Goal: Task Accomplishment & Management: Manage account settings

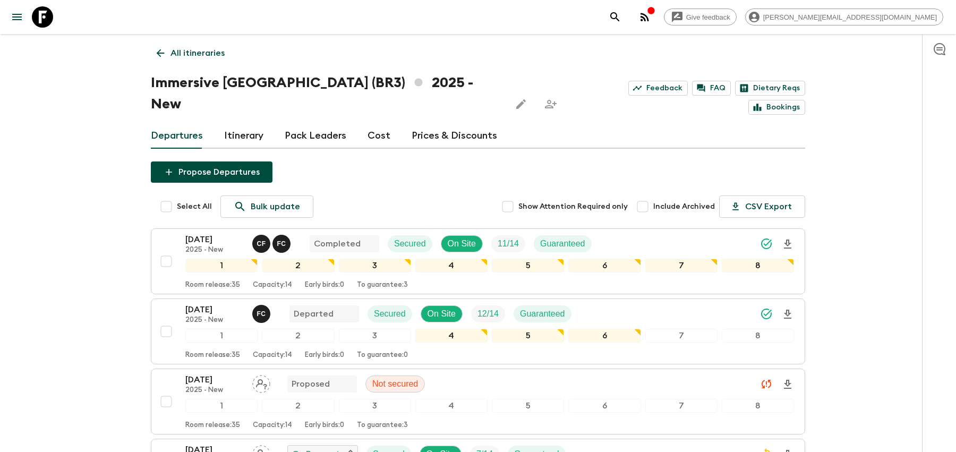
click at [621, 20] on icon "search adventures" at bounding box center [614, 17] width 13 height 13
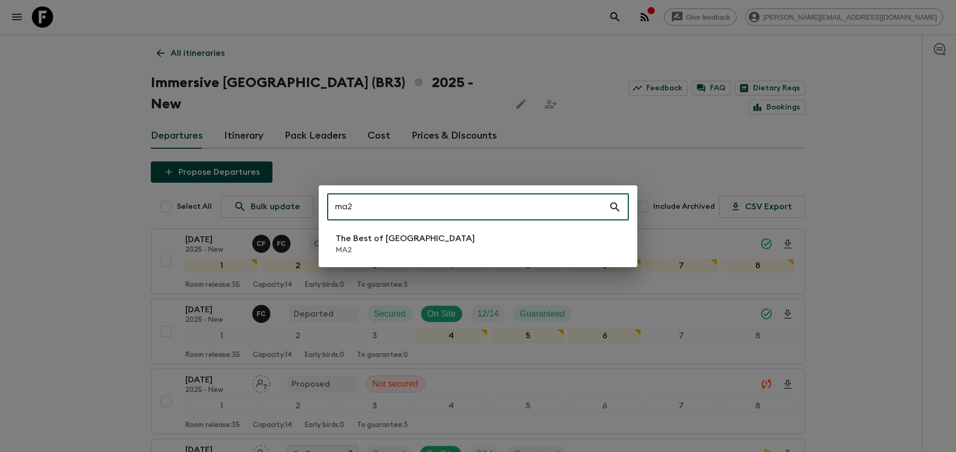
type input "ma2"
click at [568, 244] on li "The Best of [GEOGRAPHIC_DATA] MA2" at bounding box center [478, 244] width 302 height 30
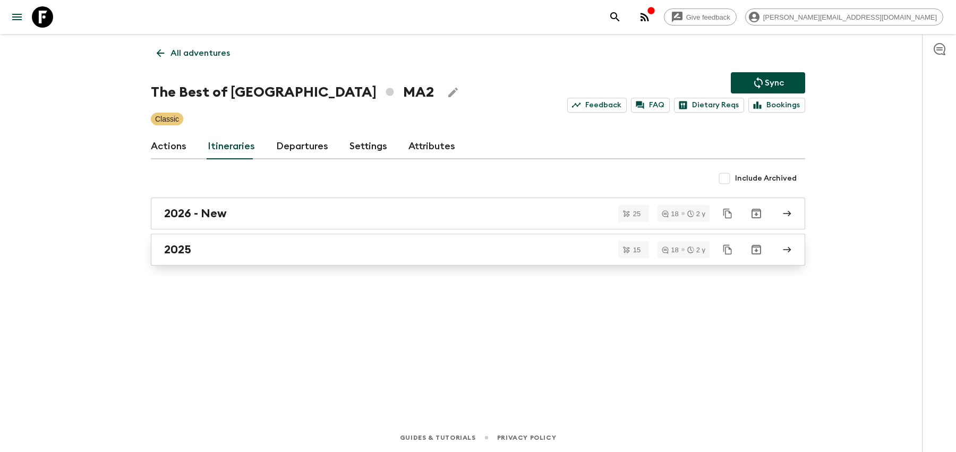
click at [479, 252] on div "2025" at bounding box center [467, 250] width 607 height 14
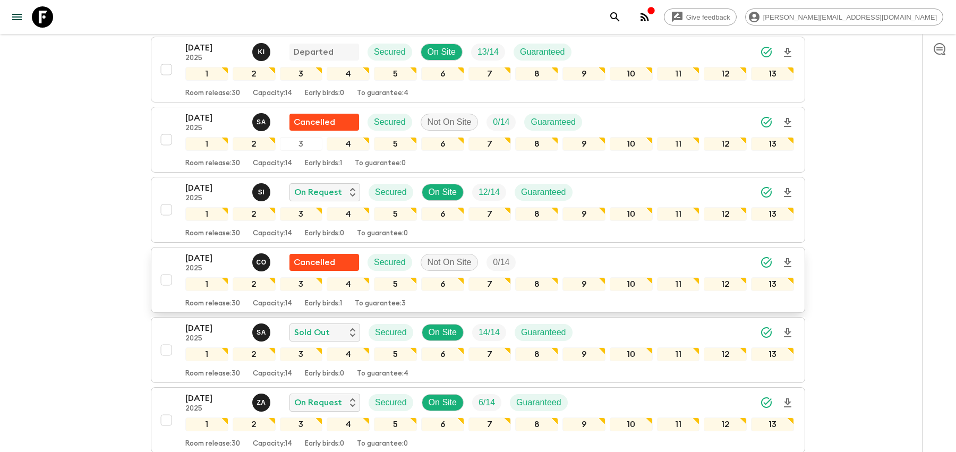
scroll to position [325, 0]
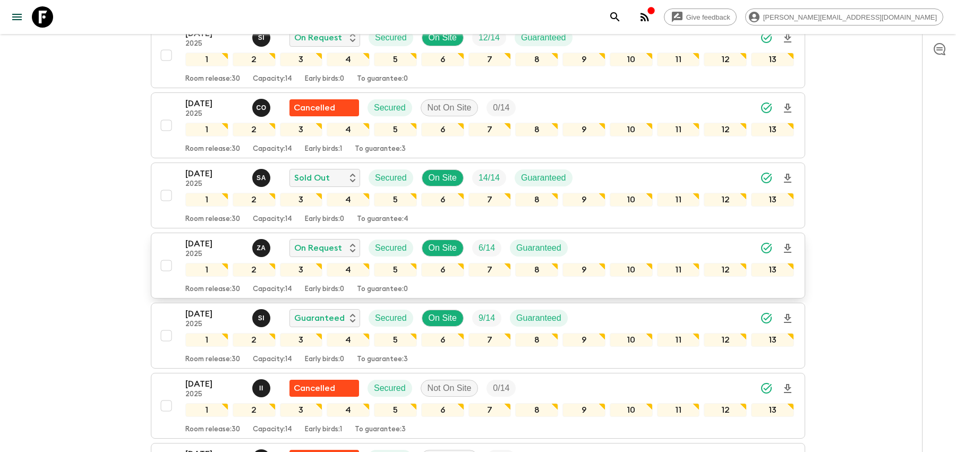
click at [708, 249] on div "[DATE] 2025 Z A On Request Secured On Site 6 / 14 Guaranteed" at bounding box center [489, 247] width 608 height 21
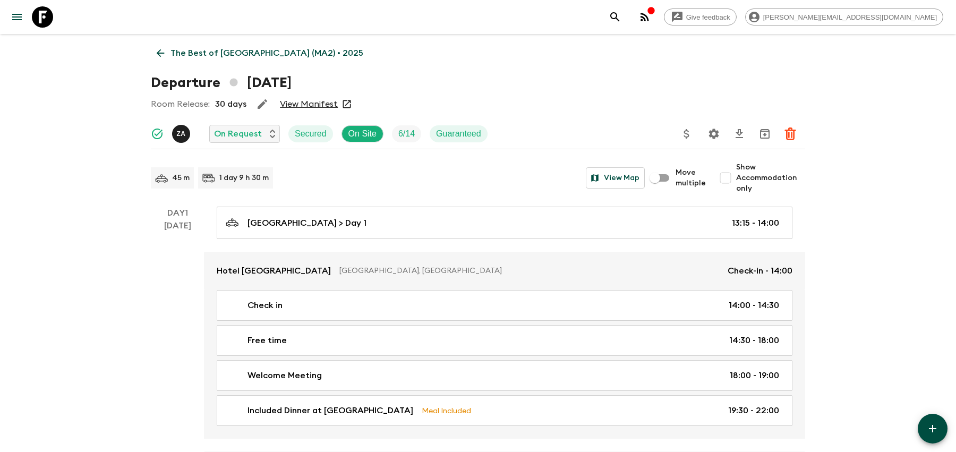
click at [714, 132] on icon "Settings" at bounding box center [714, 133] width 10 height 10
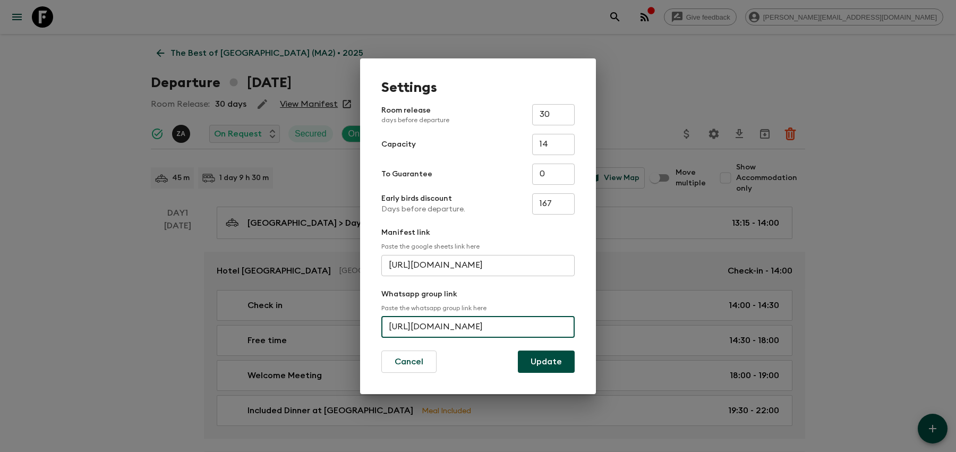
click at [477, 330] on input "[URL][DOMAIN_NAME]" at bounding box center [477, 326] width 193 height 21
click at [617, 53] on div "Settings Room release days before departure 30 ​ Capacity 14 ​ To Guarantee 0 ​…" at bounding box center [478, 226] width 956 height 452
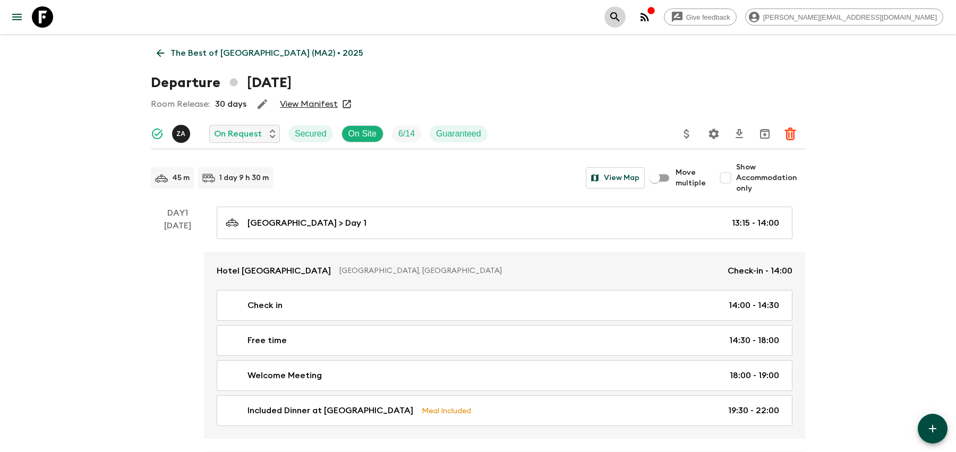
click at [621, 19] on icon "search adventures" at bounding box center [614, 17] width 13 height 13
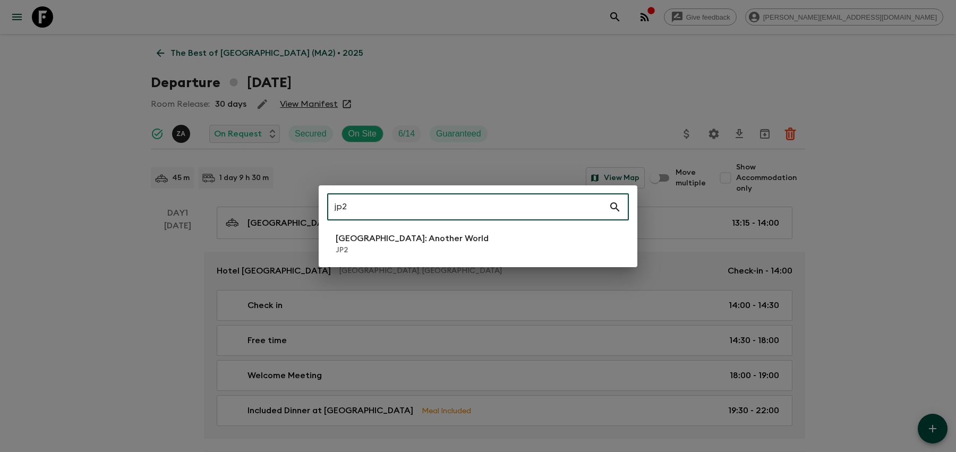
type input "jp2"
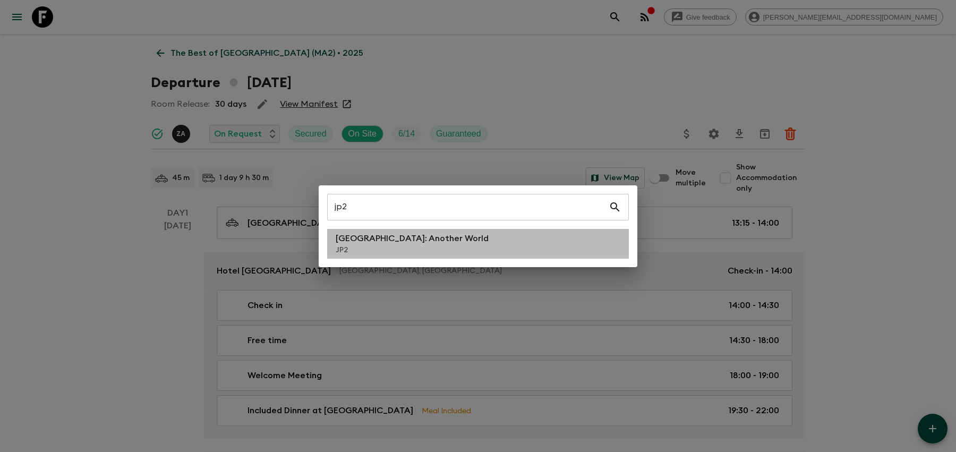
click at [562, 231] on li "[GEOGRAPHIC_DATA]: Another World JP2" at bounding box center [478, 244] width 302 height 30
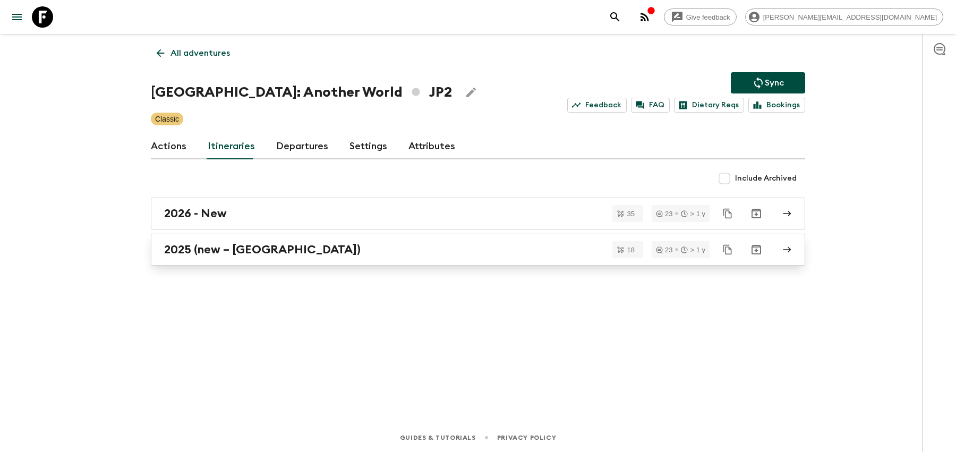
click at [402, 250] on div "2025 (new – [GEOGRAPHIC_DATA])" at bounding box center [467, 250] width 607 height 14
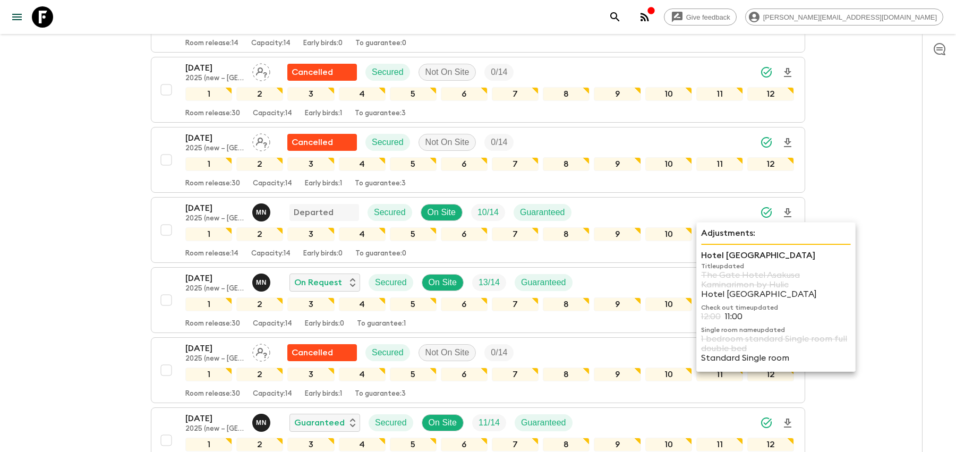
scroll to position [444, 0]
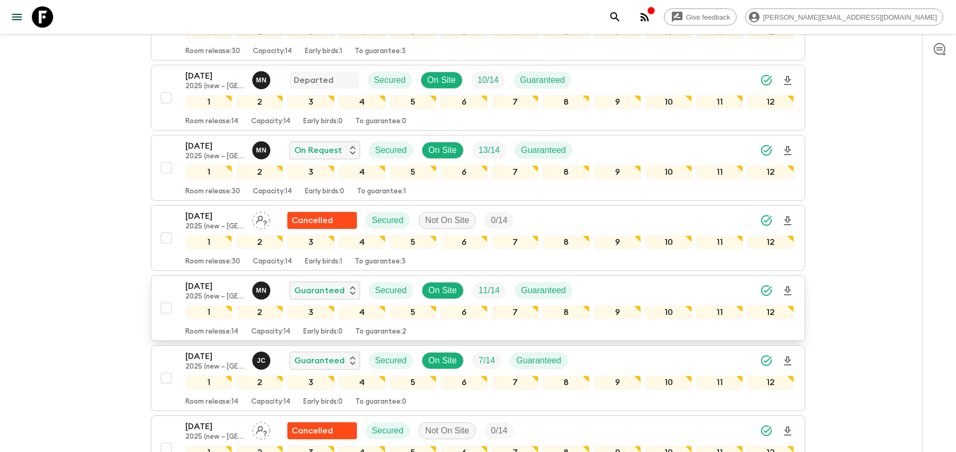
click at [585, 280] on div "[DATE] 2025 (new – [GEOGRAPHIC_DATA]) M N Guaranteed Secured On Site 11 / 14 Gu…" at bounding box center [489, 290] width 608 height 21
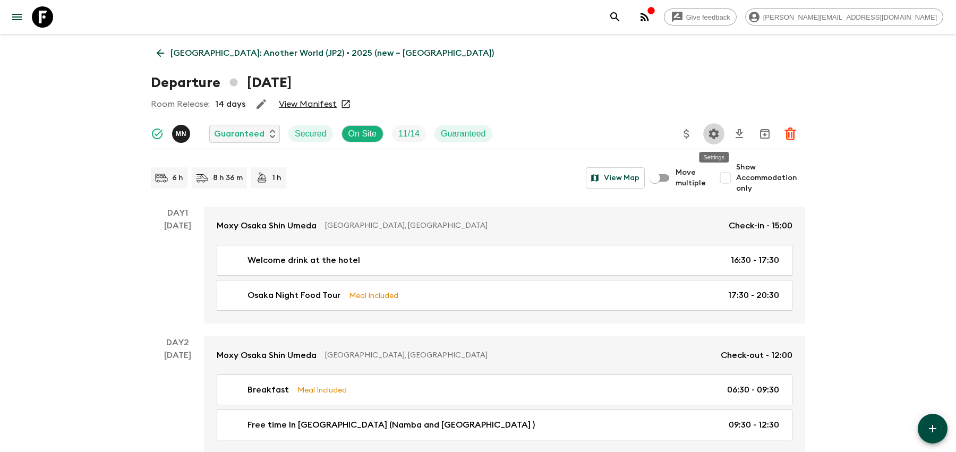
click at [714, 131] on icon "Settings" at bounding box center [714, 133] width 10 height 10
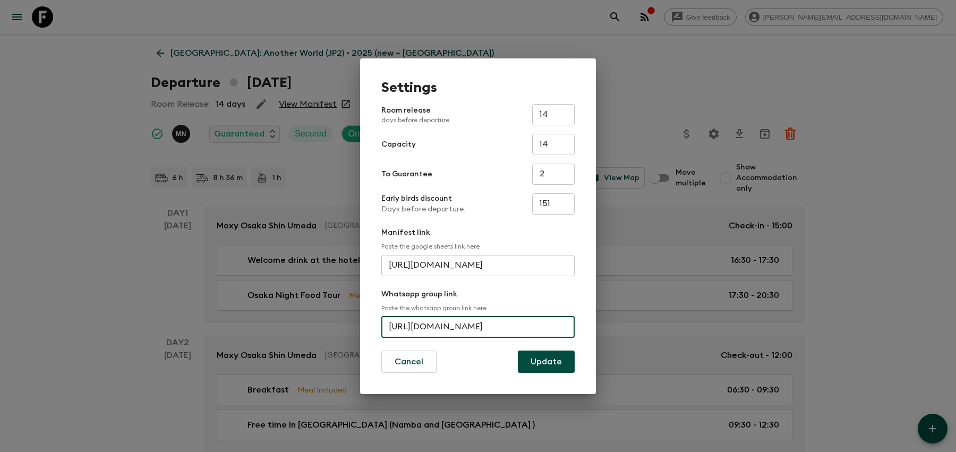
click at [470, 326] on input "[URL][DOMAIN_NAME]" at bounding box center [477, 326] width 193 height 21
paste input "invite/BGuwIx0Cgap5aLalfNAijq"
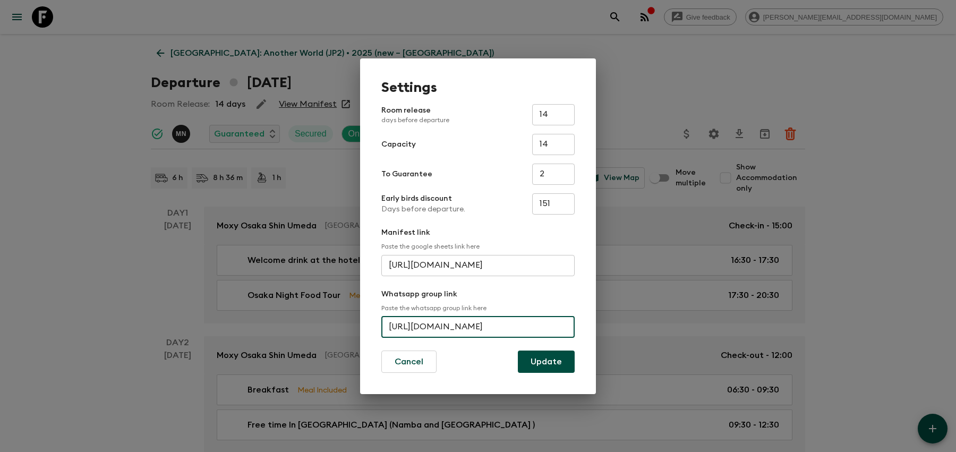
type input "[URL][DOMAIN_NAME]"
click at [566, 365] on button "Update" at bounding box center [546, 361] width 57 height 22
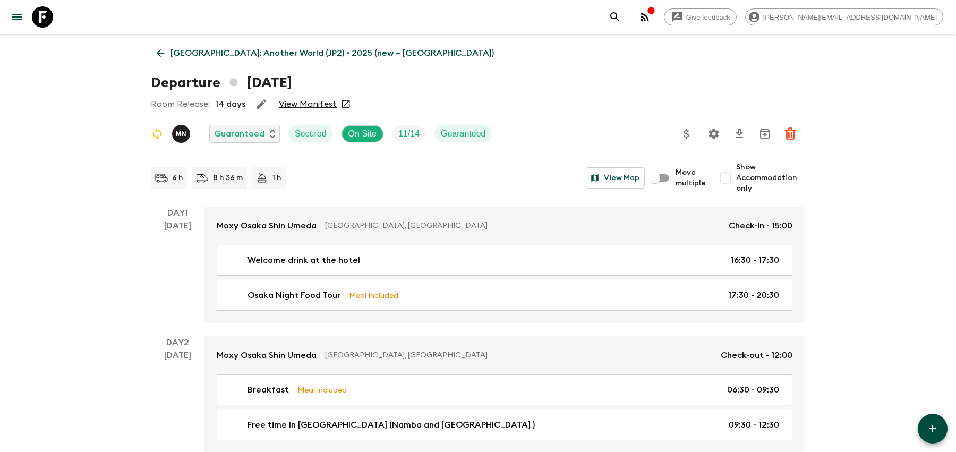
click at [621, 22] on icon "search adventures" at bounding box center [614, 17] width 13 height 13
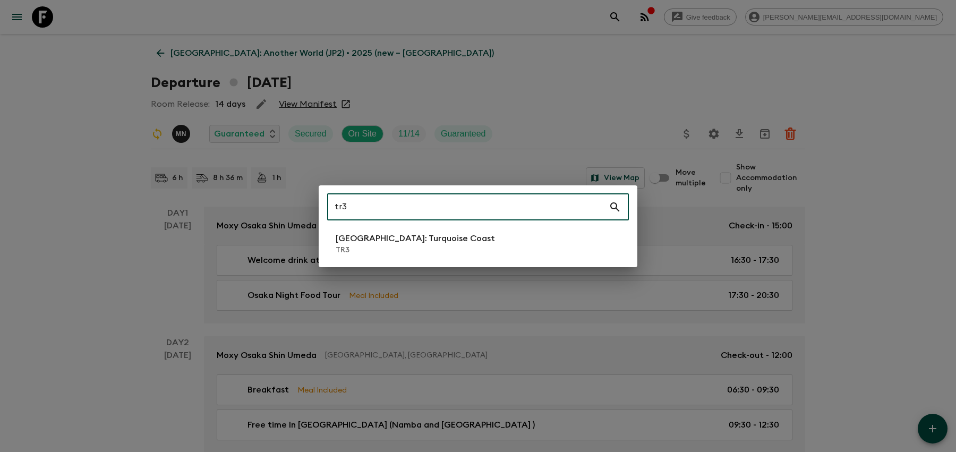
type input "tr3"
click at [480, 252] on li "[GEOGRAPHIC_DATA]: Turquoise Coast TR3" at bounding box center [478, 244] width 302 height 30
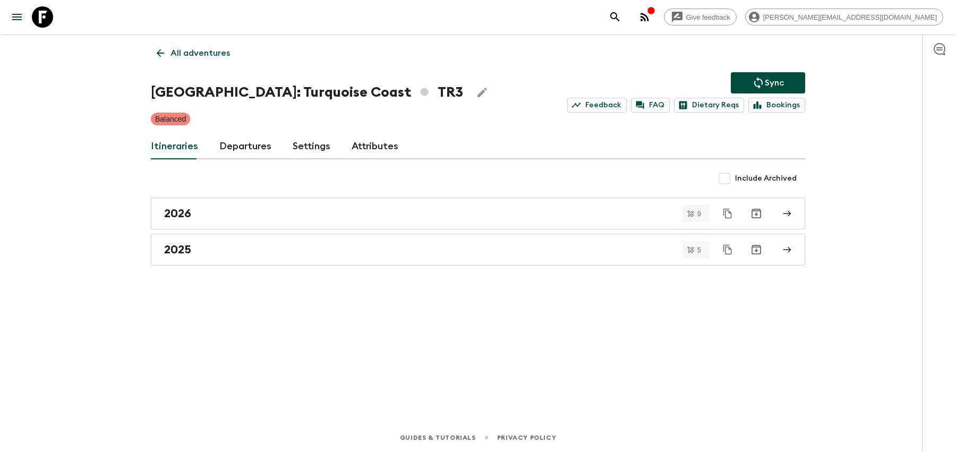
click at [480, 252] on div "2025" at bounding box center [467, 250] width 607 height 14
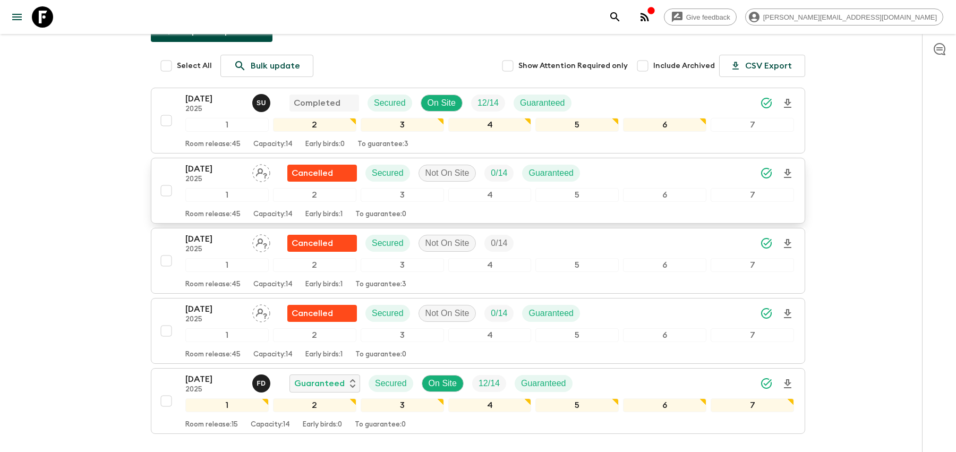
scroll to position [193, 0]
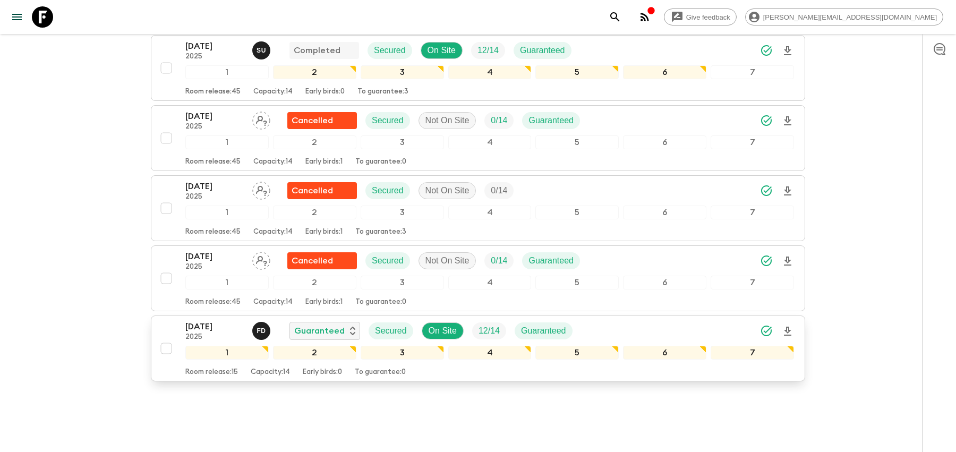
click at [690, 320] on div "[DATE] 2025 F D Guaranteed Secured On Site 12 / 14 Guaranteed" at bounding box center [489, 330] width 608 height 21
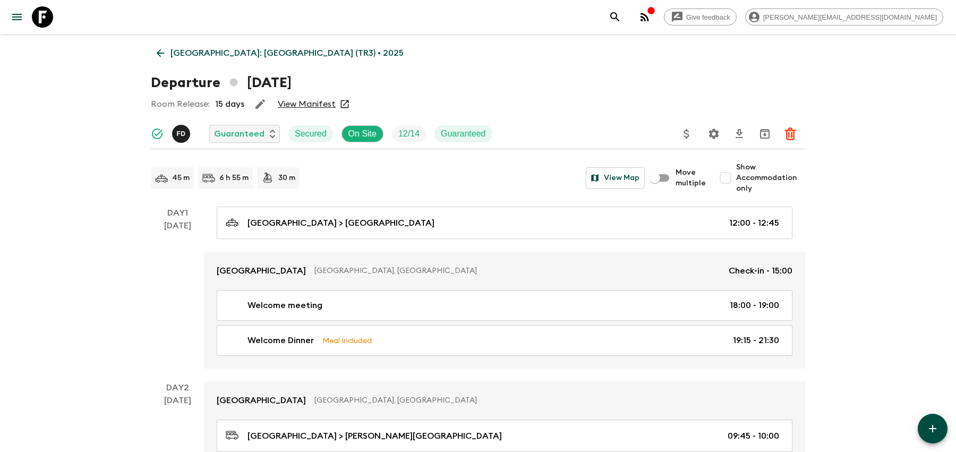
click at [718, 137] on icon "Settings" at bounding box center [713, 133] width 13 height 13
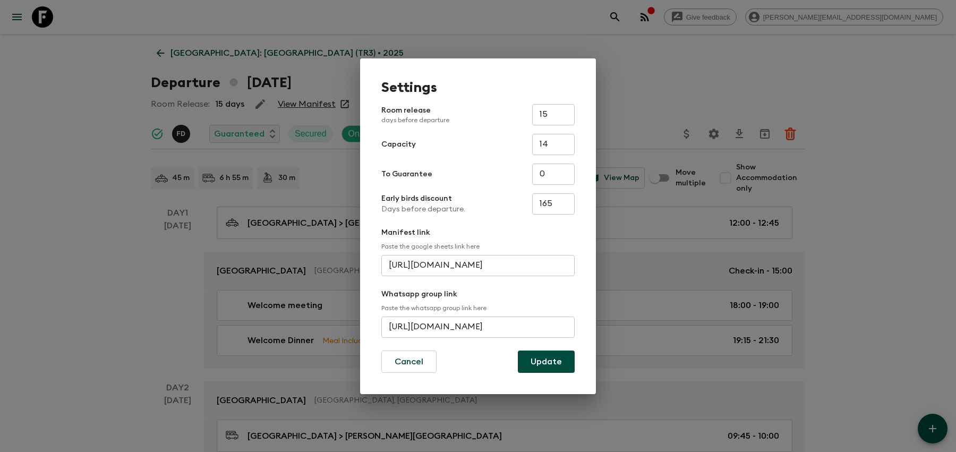
click at [425, 315] on div "Whatsapp group link Paste the whatsapp group link here [URL][DOMAIN_NAME] ​" at bounding box center [477, 313] width 193 height 49
click at [425, 319] on input "[URL][DOMAIN_NAME]" at bounding box center [477, 326] width 193 height 21
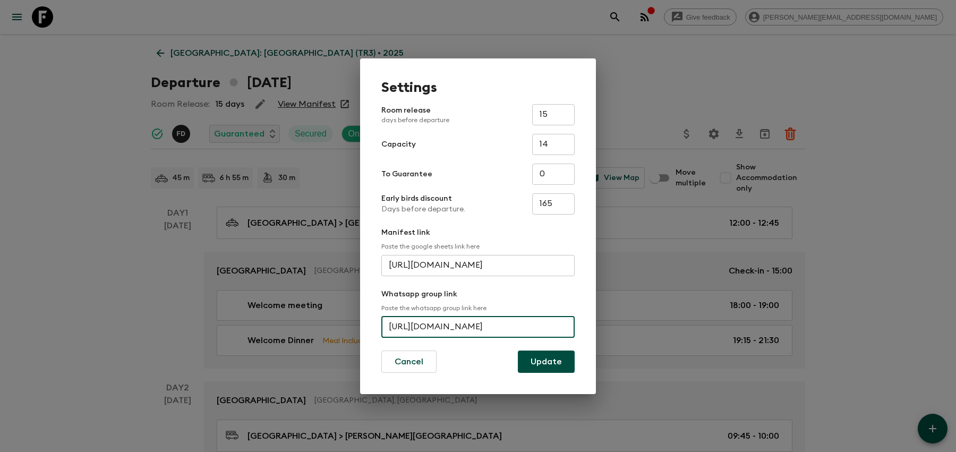
paste input "JKn22EmbOQ9BudnMO53tw8"
type input "[URL][DOMAIN_NAME]"
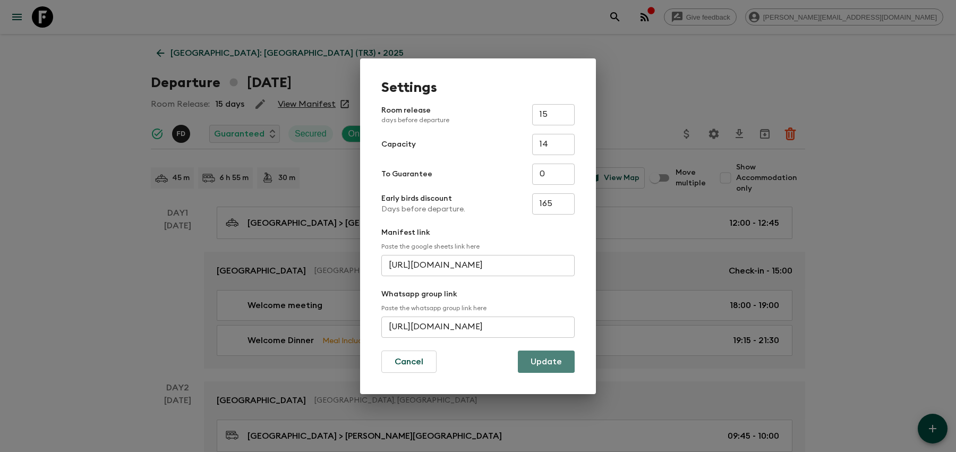
scroll to position [0, 0]
click at [543, 359] on button "Update" at bounding box center [546, 361] width 57 height 22
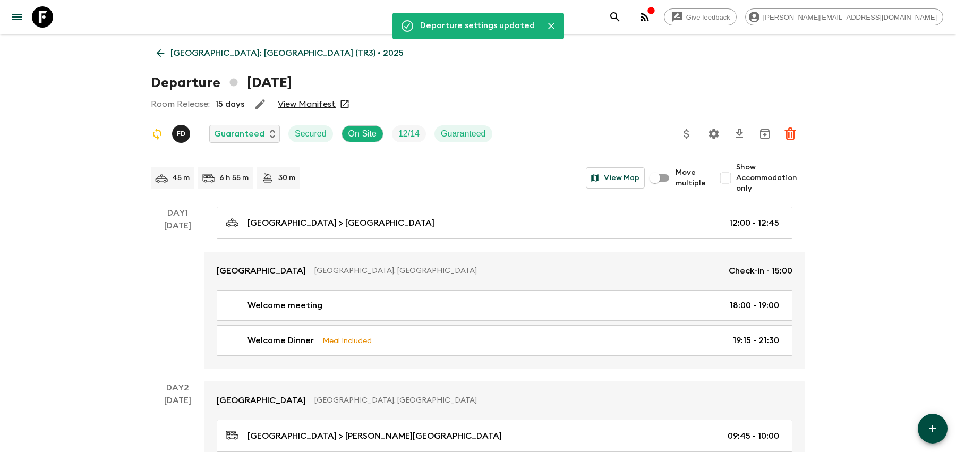
click at [621, 15] on icon "search adventures" at bounding box center [614, 17] width 13 height 13
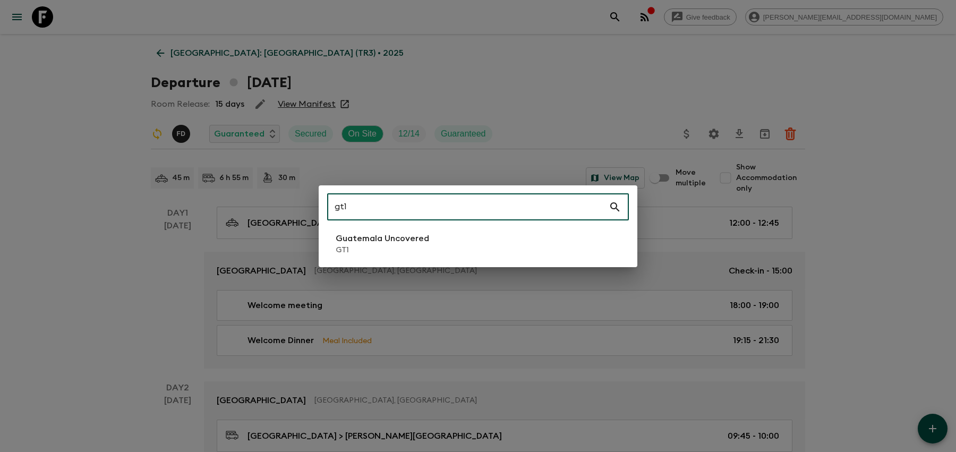
type input "gt1"
click at [555, 265] on div "gt1 ​ [GEOGRAPHIC_DATA] Uncovered GT1" at bounding box center [478, 226] width 319 height 82
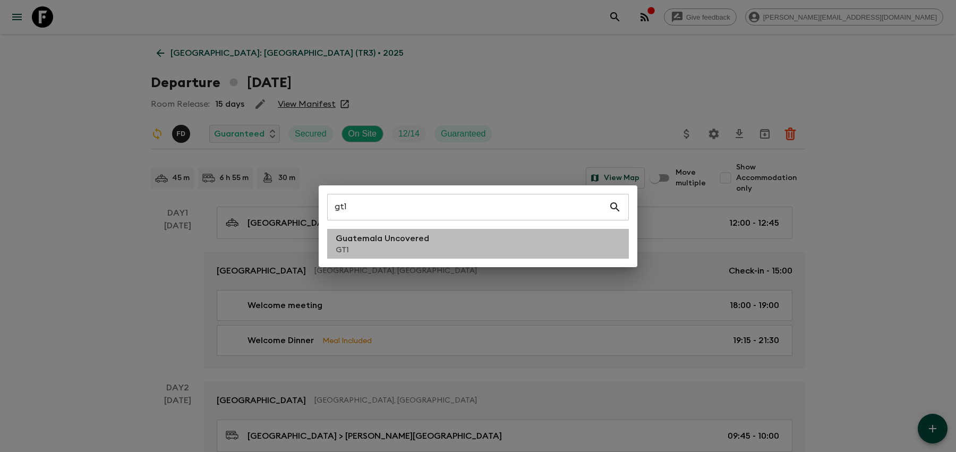
click at [553, 247] on li "Guatemala Uncovered GT1" at bounding box center [478, 244] width 302 height 30
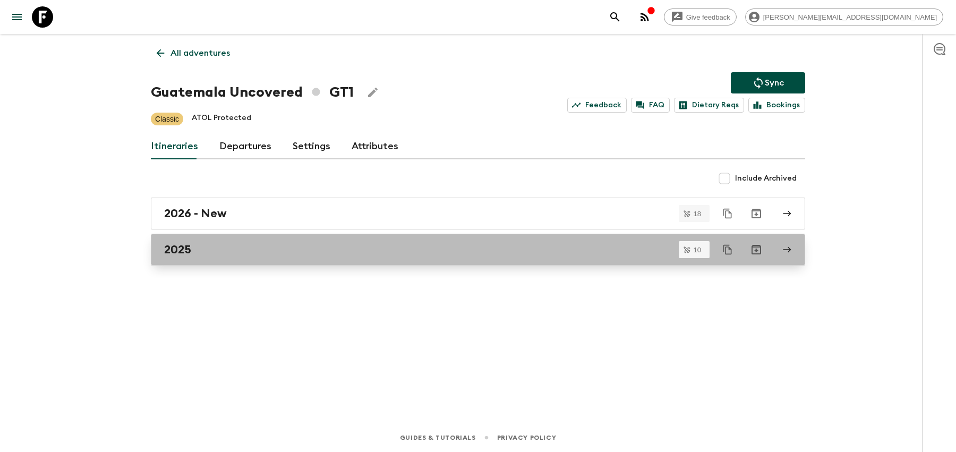
click at [451, 253] on div "2025" at bounding box center [467, 250] width 607 height 14
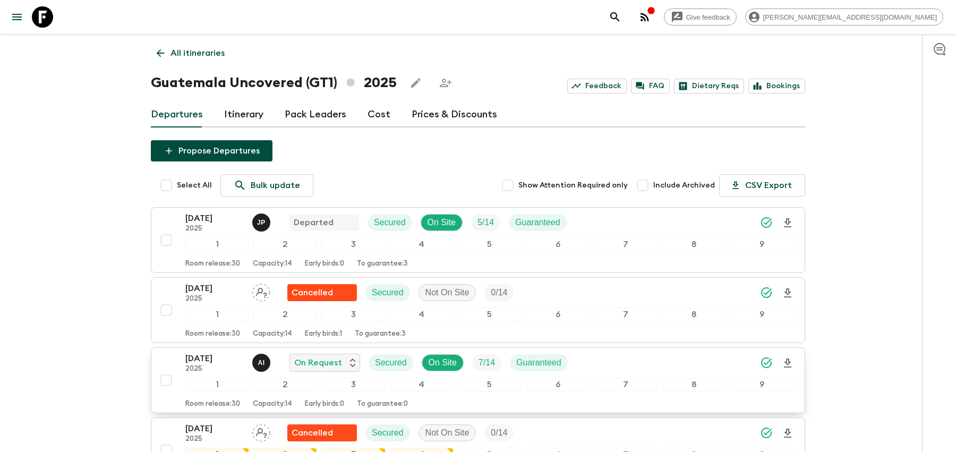
click at [641, 360] on div "[DATE] 2025 A I On Request Secured On Site 7 / 14 Guaranteed" at bounding box center [489, 362] width 608 height 21
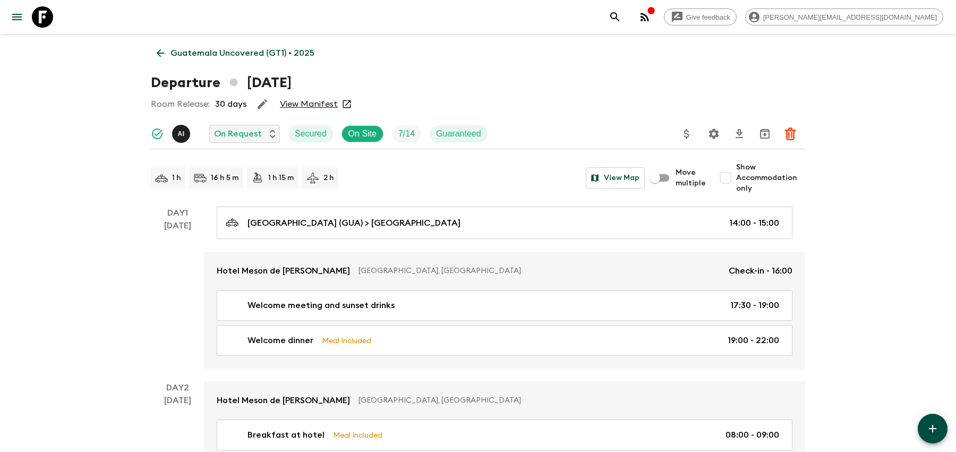
click at [712, 133] on icon "Settings" at bounding box center [713, 133] width 13 height 13
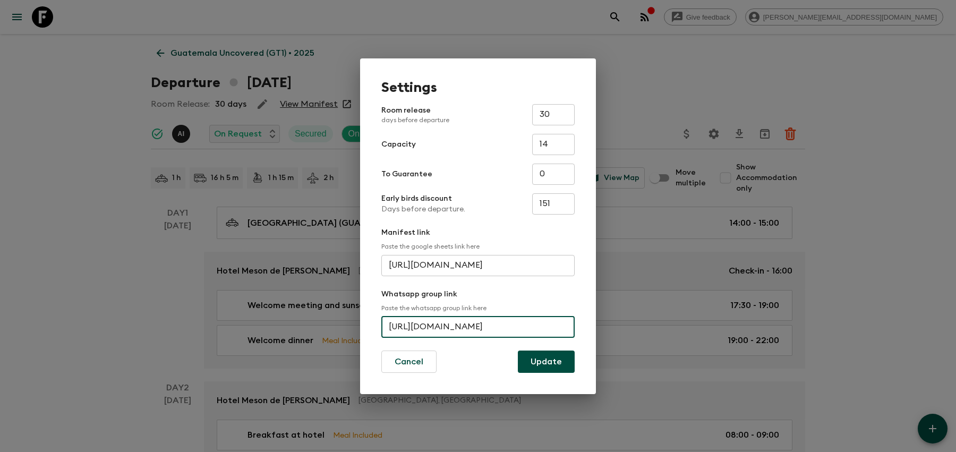
click at [471, 326] on input "[URL][DOMAIN_NAME]" at bounding box center [477, 326] width 193 height 21
click at [522, 44] on div "Settings Room release days before departure 30 ​ Capacity 14 ​ To Guarantee 0 ​…" at bounding box center [478, 226] width 956 height 452
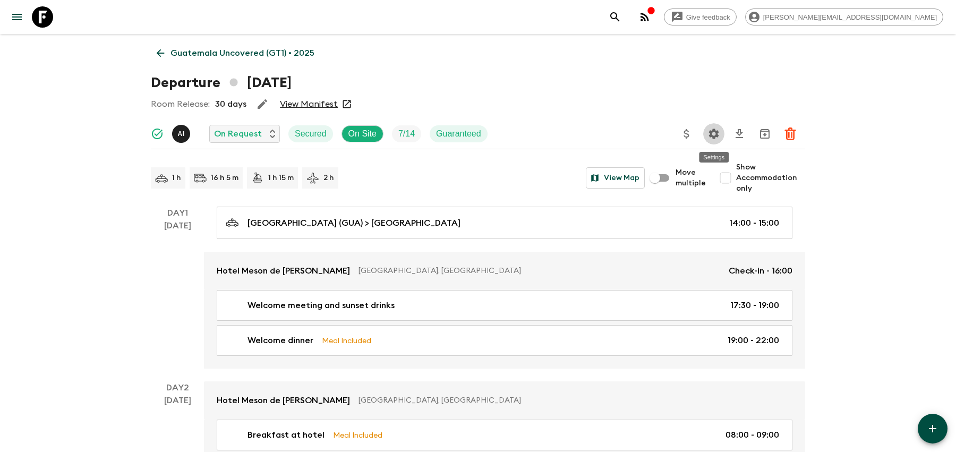
click at [707, 134] on icon "Settings" at bounding box center [713, 133] width 13 height 13
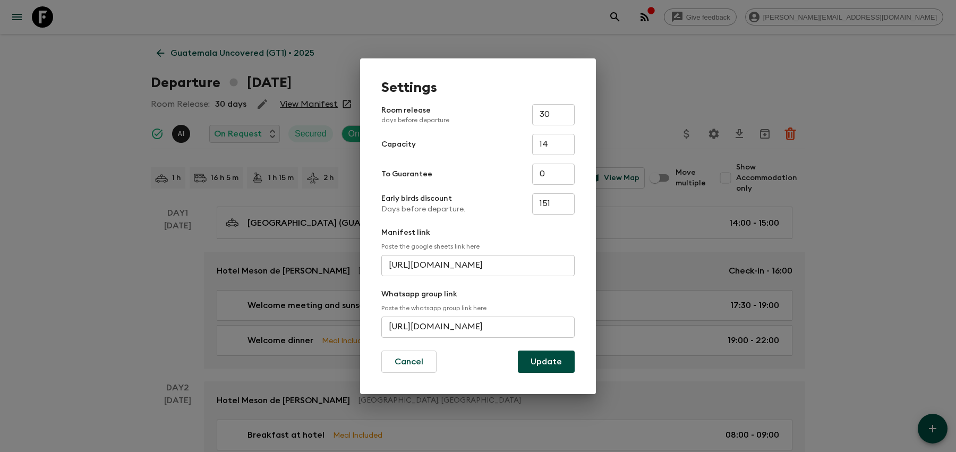
click at [482, 327] on input "[URL][DOMAIN_NAME]" at bounding box center [477, 326] width 193 height 21
paste input "invite/FjEJR8NYWZ8DH4dEvAm2du"
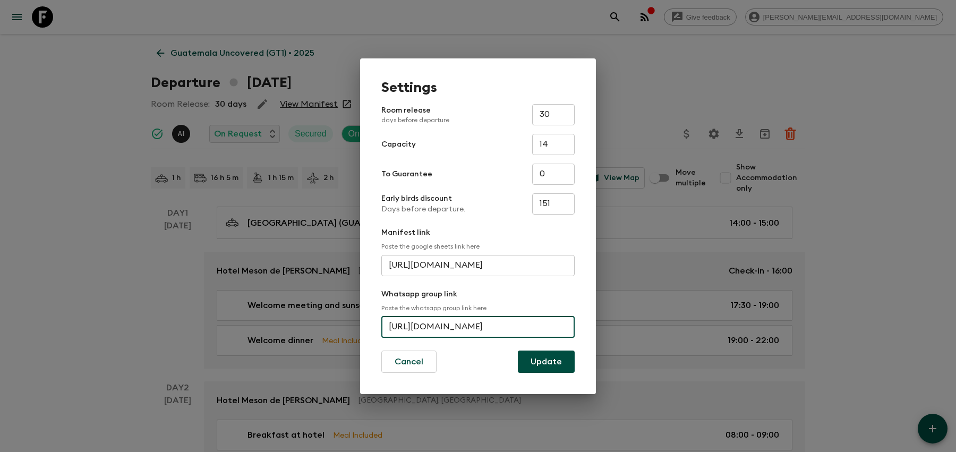
type input "[URL][DOMAIN_NAME]"
click at [550, 364] on button "Update" at bounding box center [546, 361] width 57 height 22
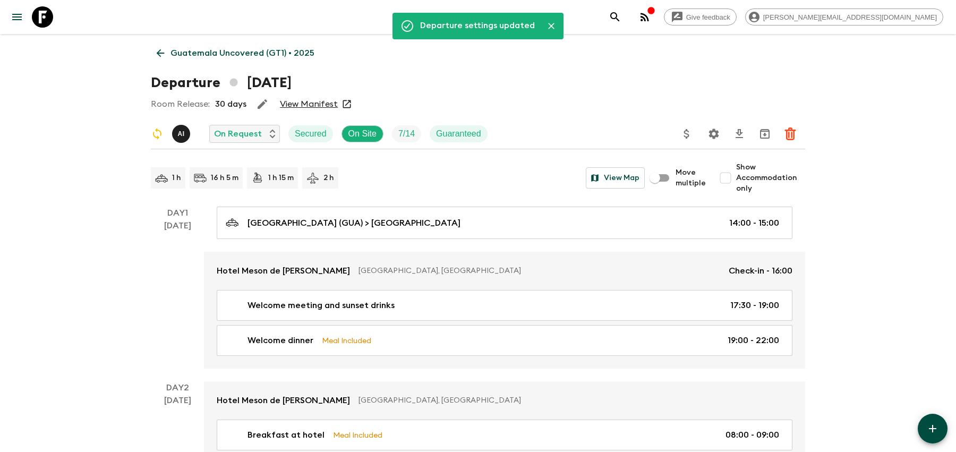
click at [621, 14] on icon "search adventures" at bounding box center [614, 17] width 13 height 13
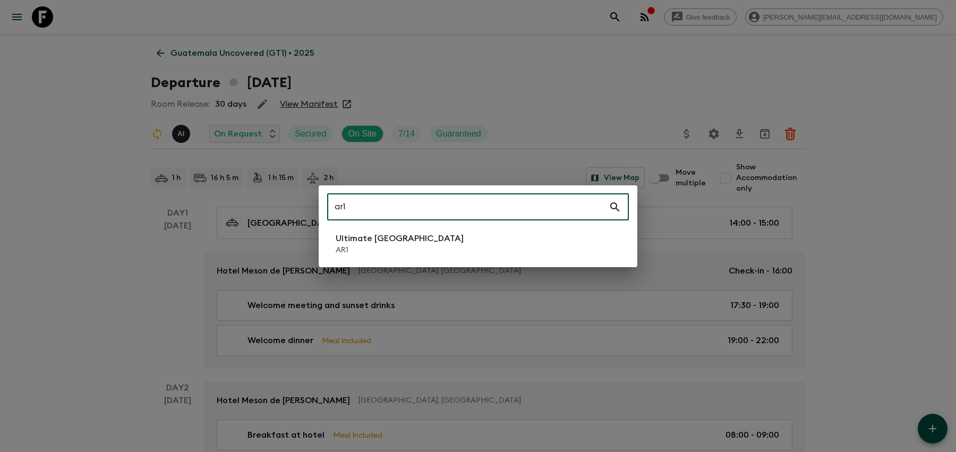
type input "ar1"
click at [459, 247] on li "Ultimate Argentina AR1" at bounding box center [478, 244] width 302 height 30
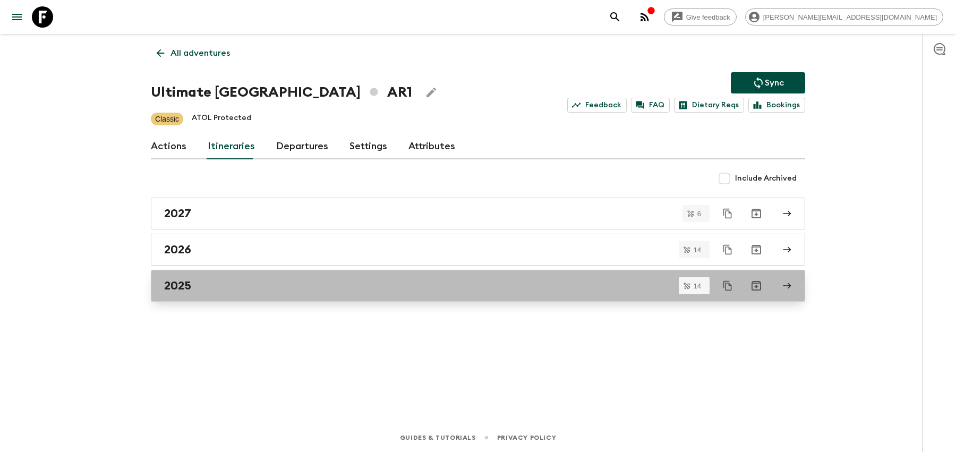
click at [464, 274] on link "2025" at bounding box center [478, 286] width 654 height 32
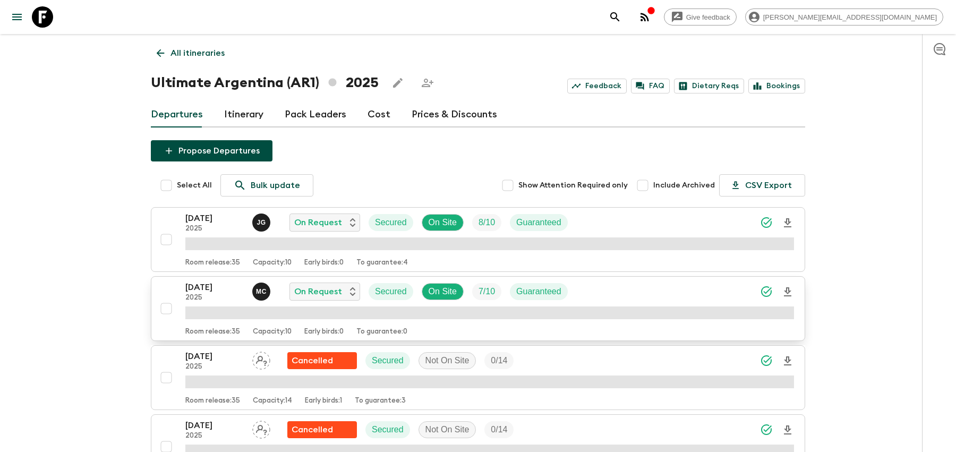
click at [603, 287] on div "[DATE] 2025 M C On Request Secured On Site 7 / 10 Guaranteed" at bounding box center [489, 291] width 608 height 21
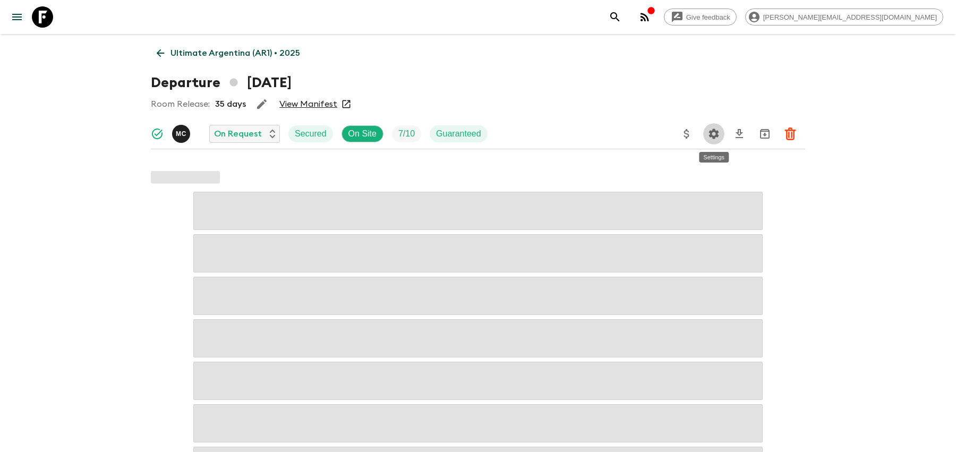
click at [719, 132] on icon "Settings" at bounding box center [713, 133] width 13 height 13
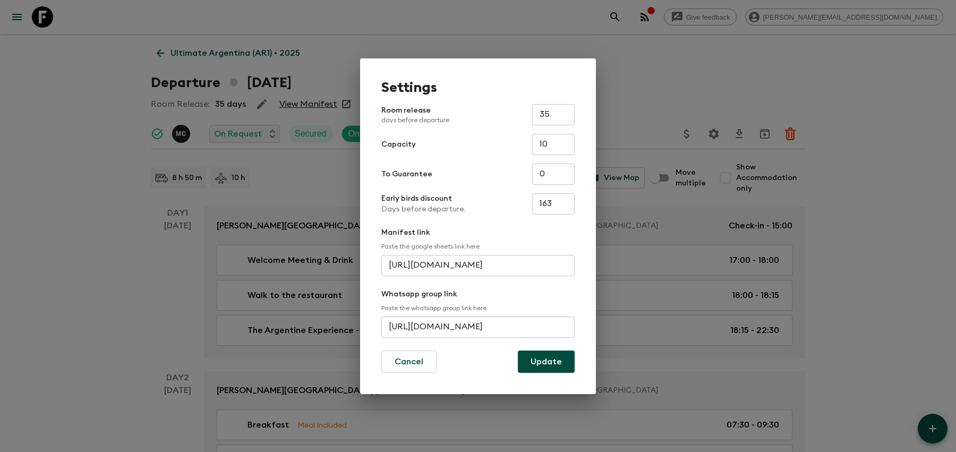
click at [534, 317] on input "[URL][DOMAIN_NAME]" at bounding box center [477, 326] width 193 height 21
paste input "BhU3oXUAenSEsfU7DO3dvZ"
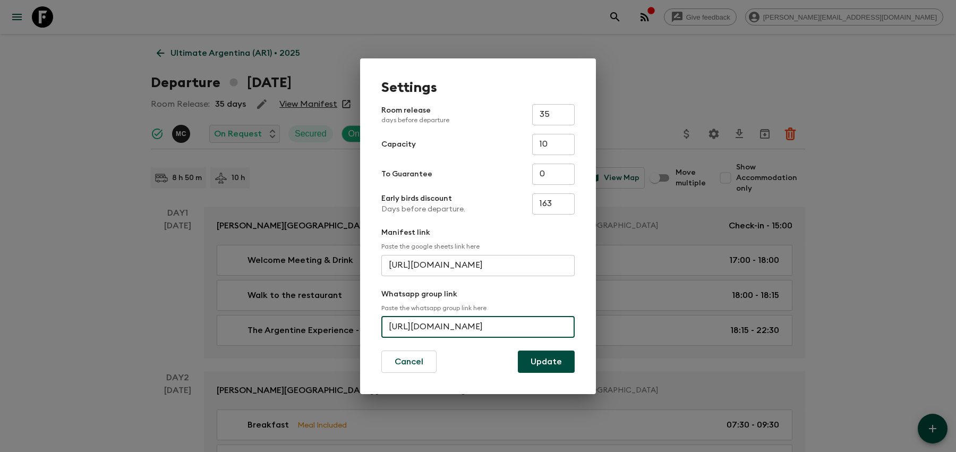
type input "[URL][DOMAIN_NAME]"
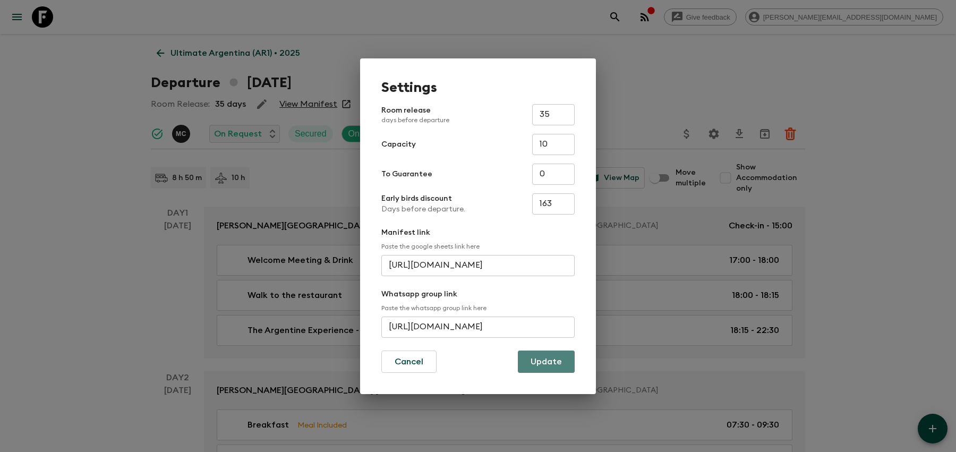
click at [544, 362] on button "Update" at bounding box center [546, 361] width 57 height 22
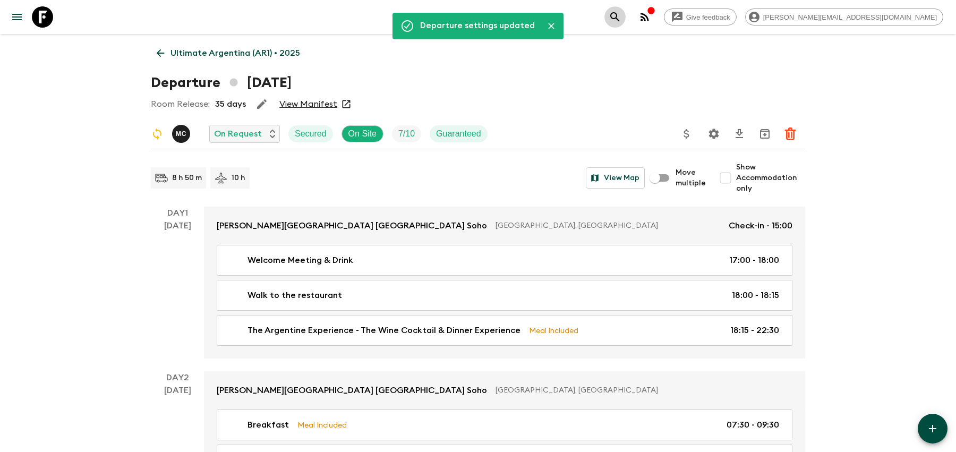
click at [625, 16] on button "search adventures" at bounding box center [614, 16] width 21 height 21
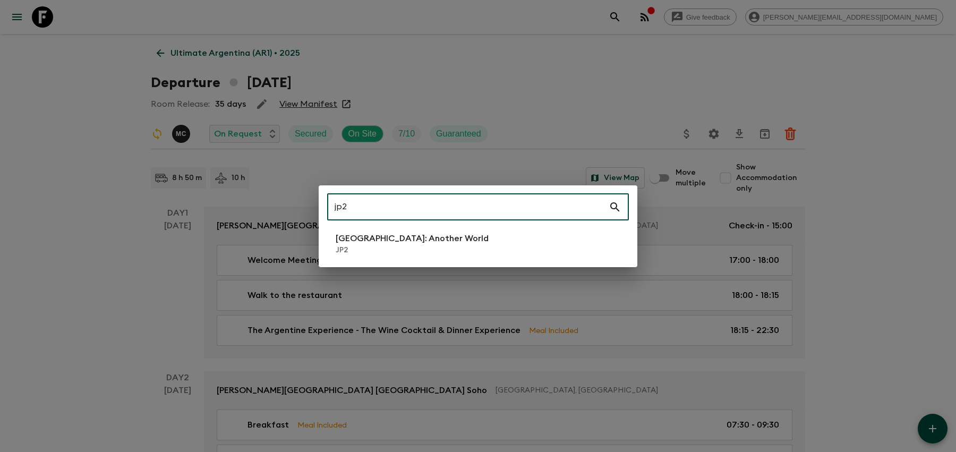
type input "jp2"
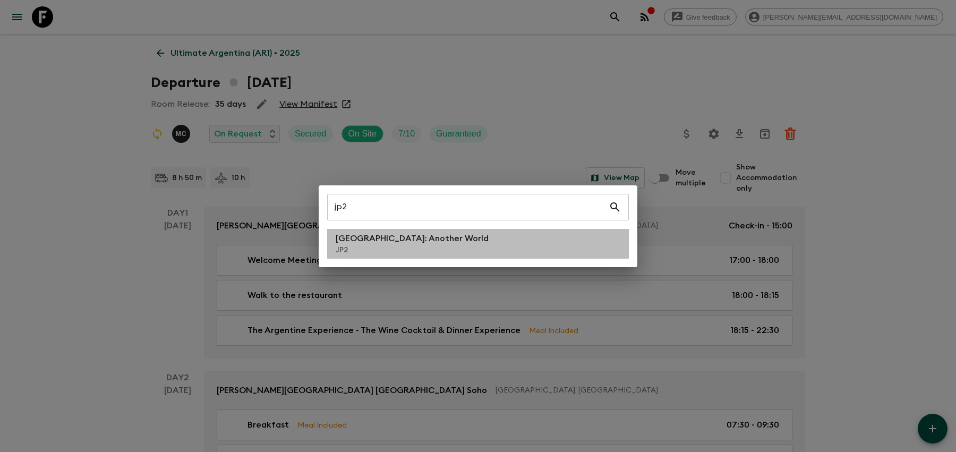
click at [462, 241] on li "[GEOGRAPHIC_DATA]: Another World JP2" at bounding box center [478, 244] width 302 height 30
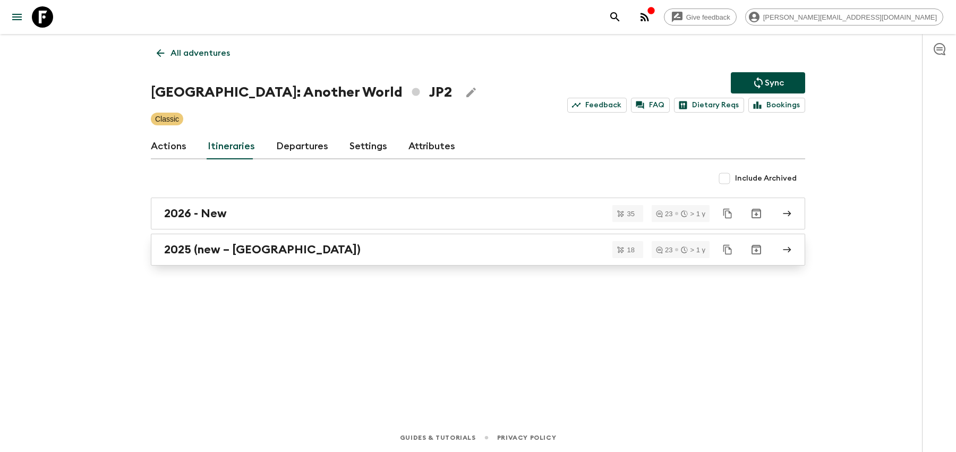
click at [376, 260] on link "2025 (new – [GEOGRAPHIC_DATA])" at bounding box center [478, 250] width 654 height 32
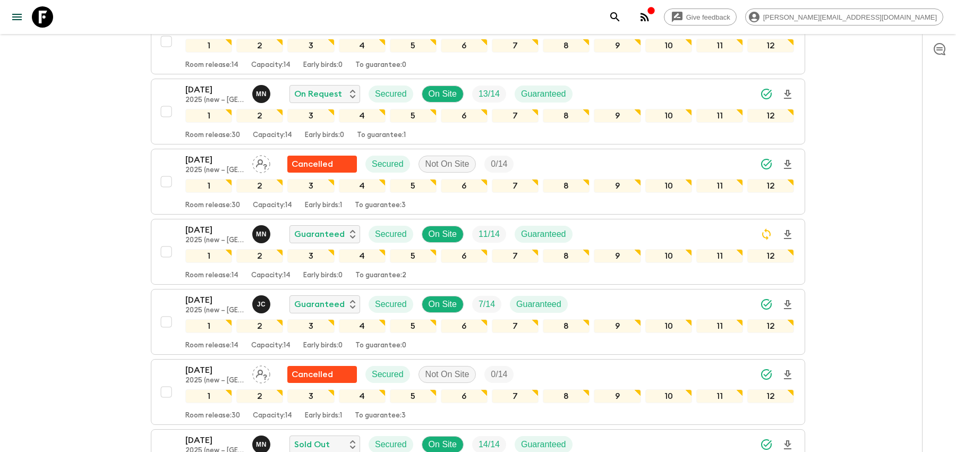
scroll to position [524, 0]
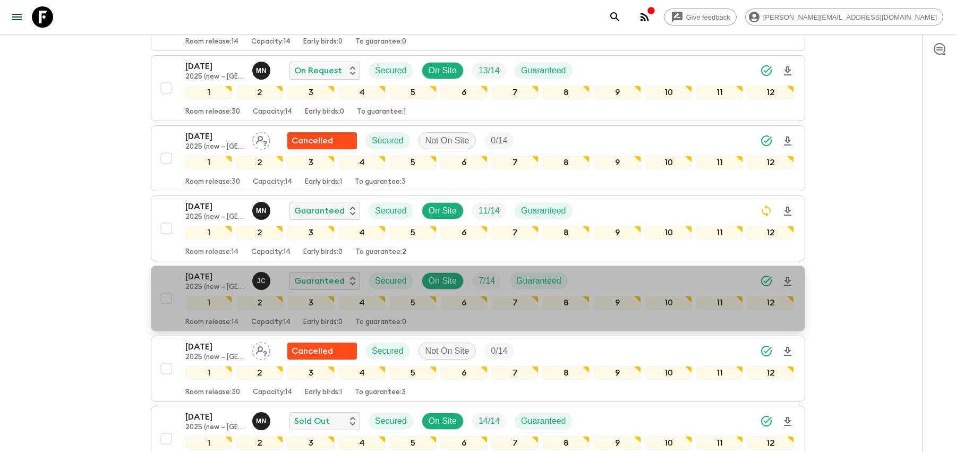
click at [590, 270] on div "[DATE] 2025 (new – Nara) [PERSON_NAME] Guaranteed Secured On Site 7 / 14 Guaran…" at bounding box center [489, 280] width 608 height 21
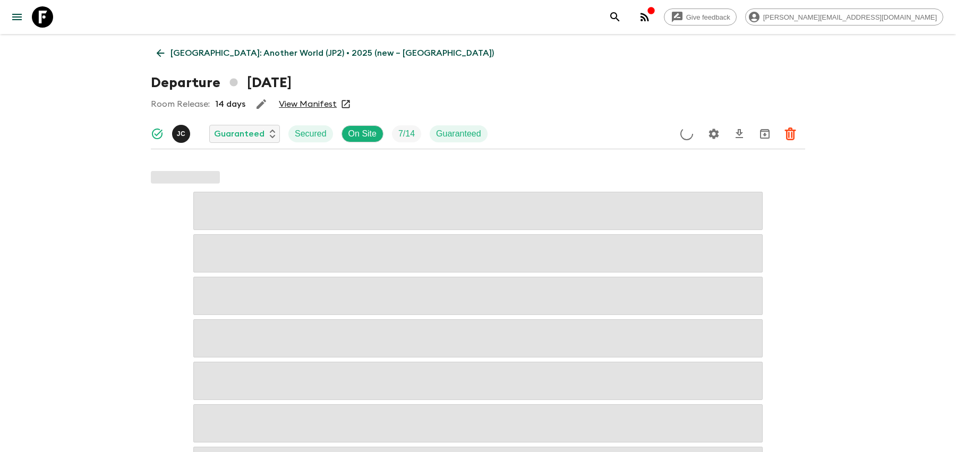
click at [714, 131] on icon "Settings" at bounding box center [714, 133] width 10 height 10
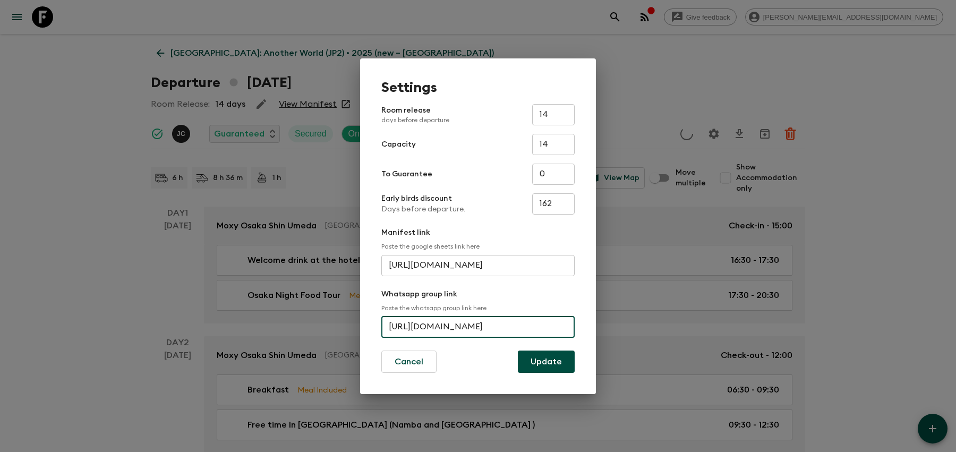
click at [425, 332] on input "[URL][DOMAIN_NAME]" at bounding box center [477, 326] width 193 height 21
paste input "invite/EvM2R1dZvuLIzLiITZimMl"
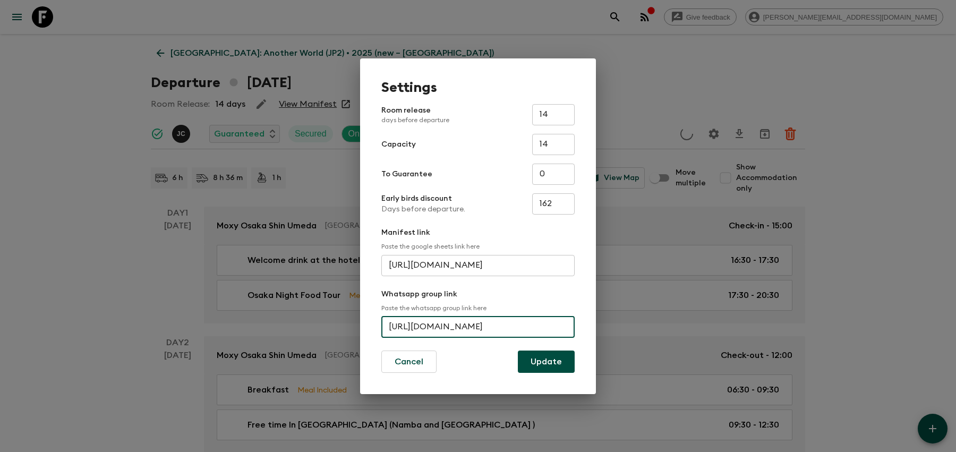
type input "[URL][DOMAIN_NAME]"
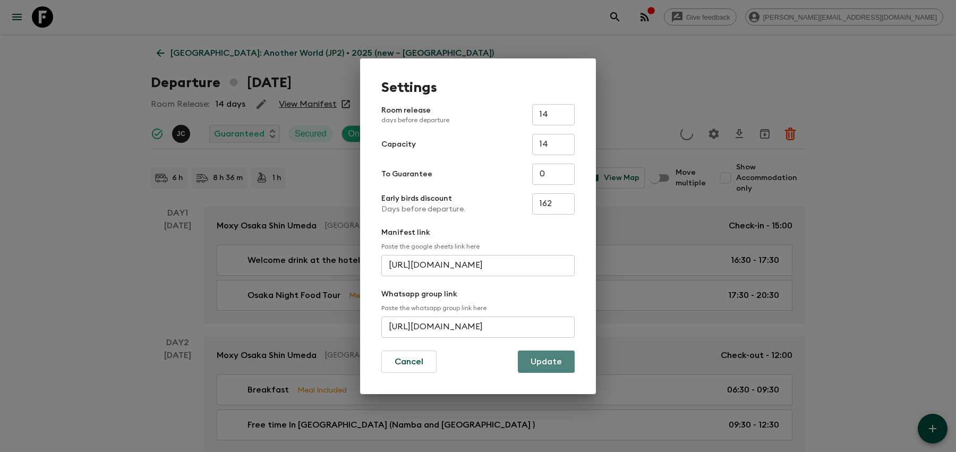
scroll to position [0, 0]
click at [552, 355] on button "Update" at bounding box center [546, 361] width 57 height 22
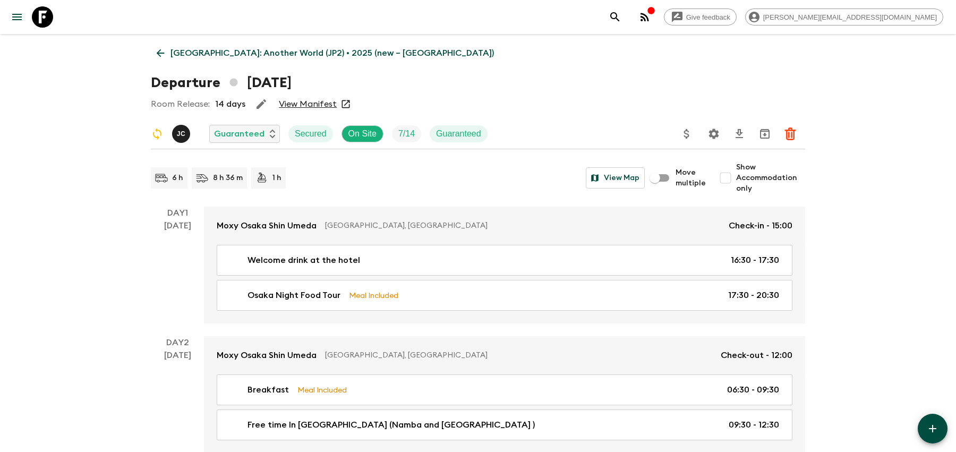
click at [621, 20] on icon "search adventures" at bounding box center [614, 17] width 13 height 13
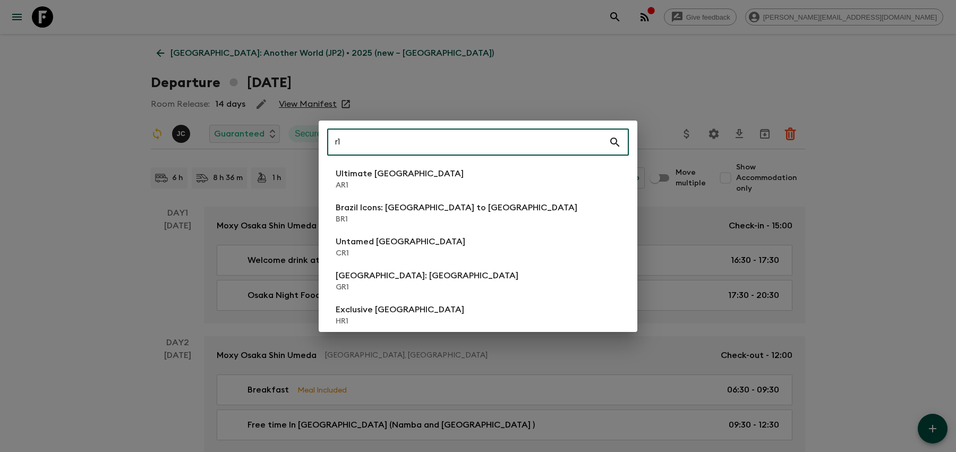
type input "r1"
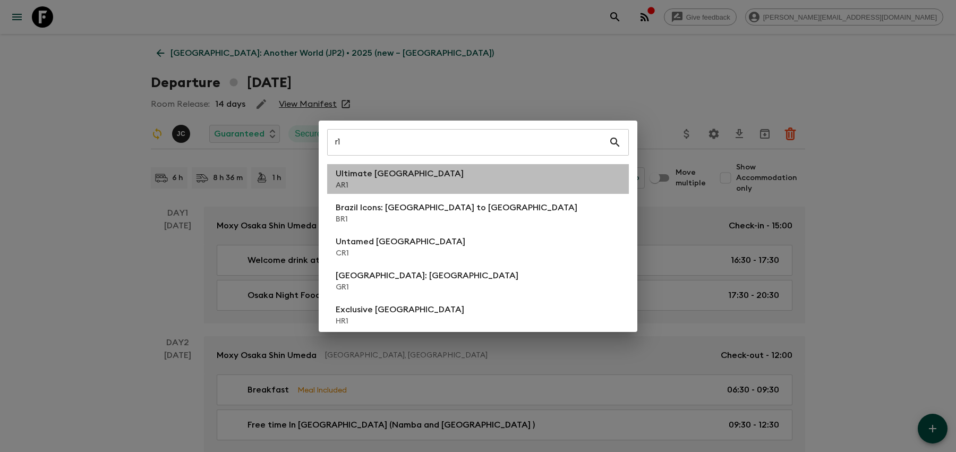
click at [381, 179] on p "Ultimate [GEOGRAPHIC_DATA]" at bounding box center [400, 173] width 128 height 13
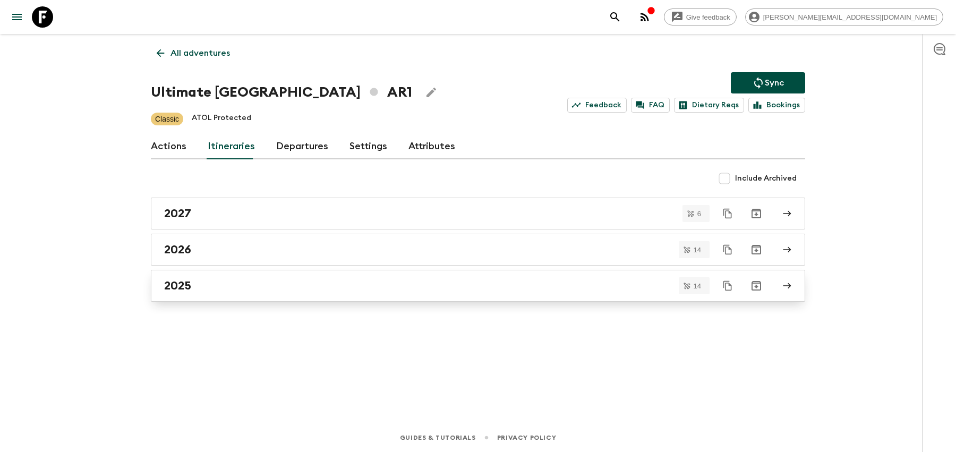
click at [353, 283] on div "2025" at bounding box center [467, 286] width 607 height 14
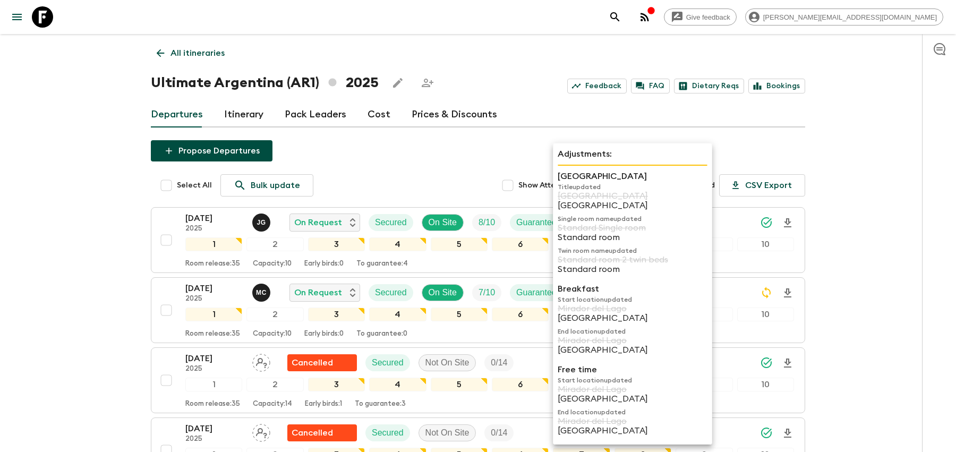
click at [658, 297] on p "Start location updated" at bounding box center [633, 299] width 150 height 8
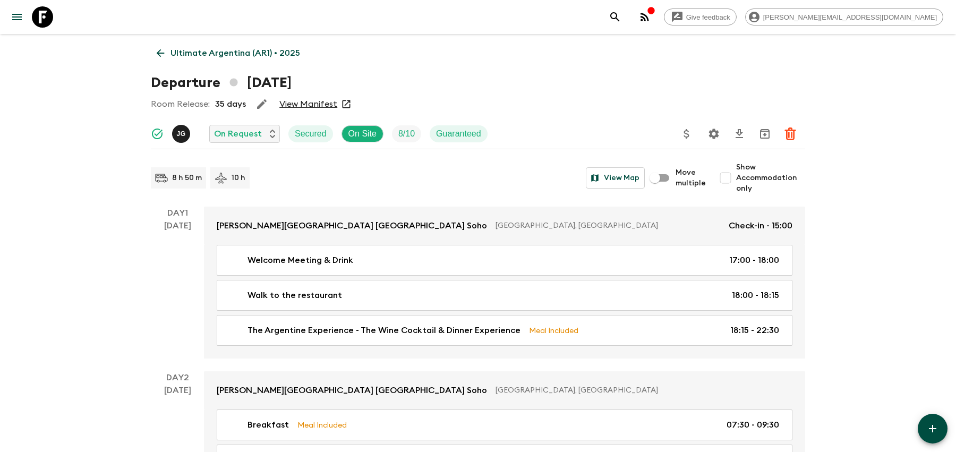
click at [171, 55] on p "Ultimate Argentina (AR1) • 2025" at bounding box center [235, 53] width 130 height 13
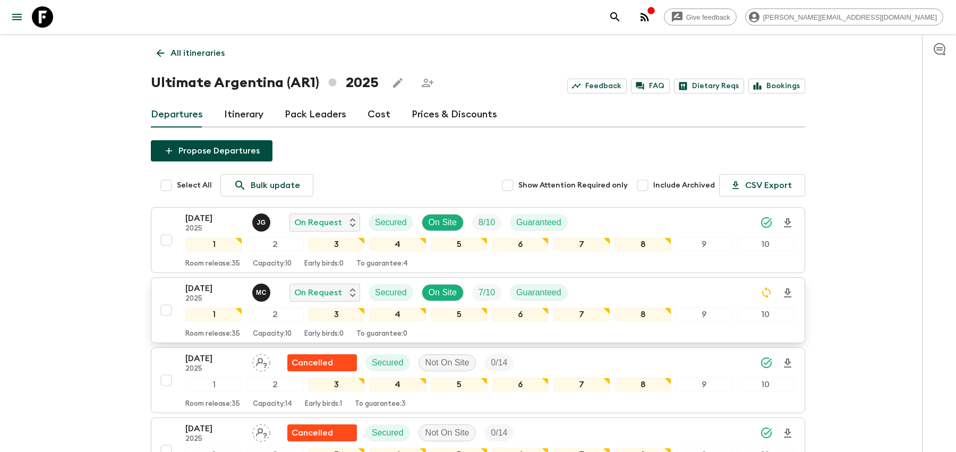
click at [690, 287] on div "[DATE] 2025 M C On Request Secured On Site 7 / 10 Guaranteed" at bounding box center [489, 292] width 608 height 21
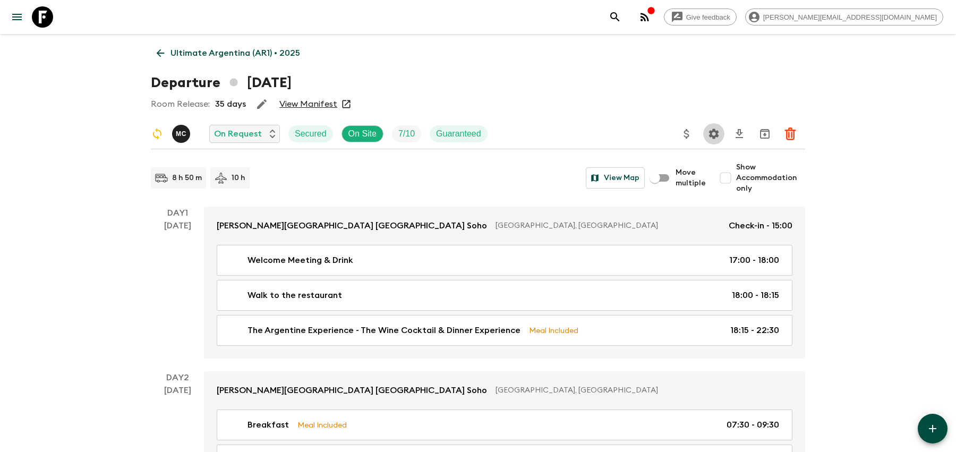
click at [721, 138] on button "Settings" at bounding box center [713, 133] width 21 height 21
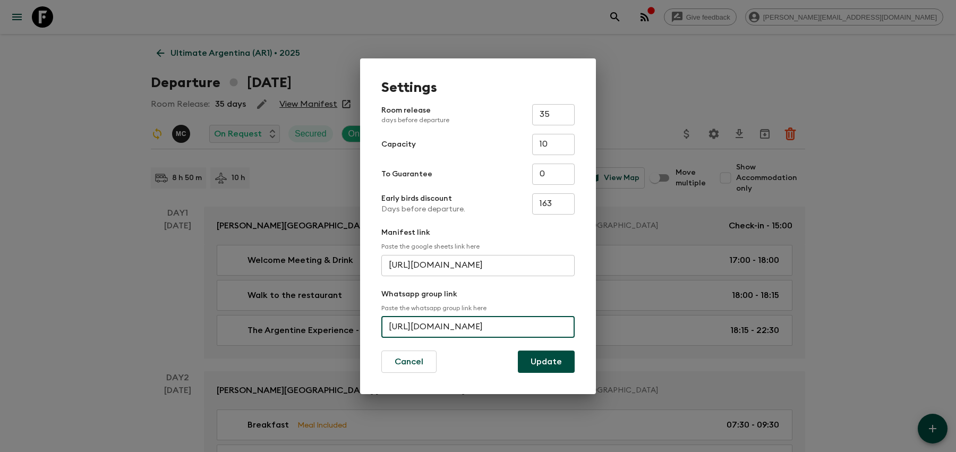
click at [492, 329] on input "[URL][DOMAIN_NAME]" at bounding box center [477, 326] width 193 height 21
click at [503, 326] on input "[URL][DOMAIN_NAME]" at bounding box center [477, 326] width 193 height 21
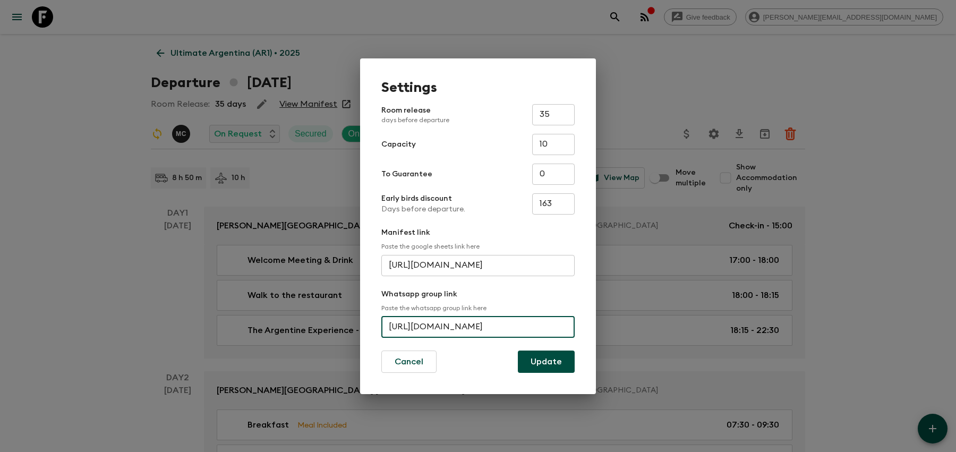
click at [503, 326] on input "[URL][DOMAIN_NAME]" at bounding box center [477, 326] width 193 height 21
paste input "JqlU5FpttzeGKuvkvKIUpt"
type input "[URL][DOMAIN_NAME]"
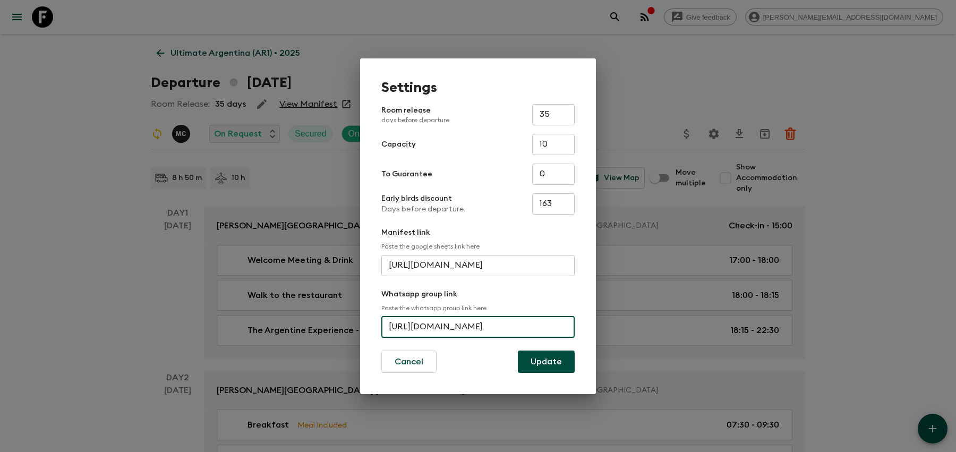
click at [547, 375] on div "Settings Room release days before departure 35 ​ Capacity 10 ​ To Guarantee 0 ​…" at bounding box center [478, 226] width 236 height 336
click at [549, 352] on button "Update" at bounding box center [546, 361] width 57 height 22
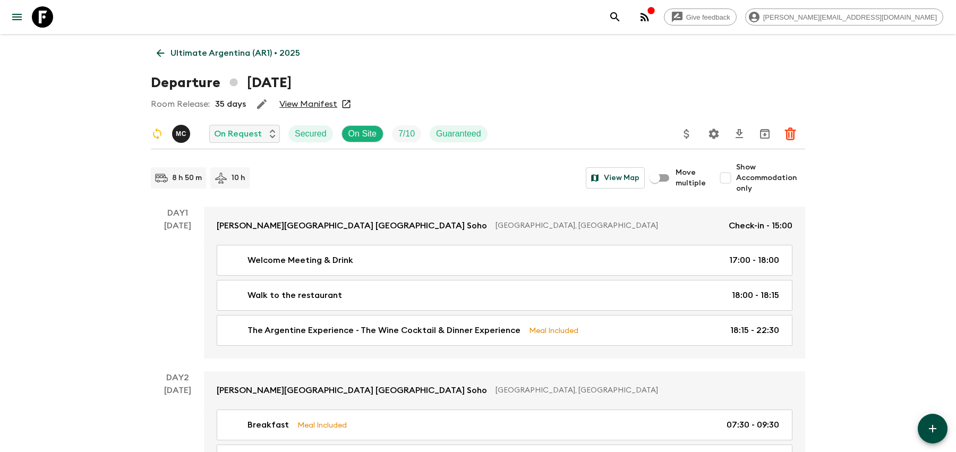
click at [711, 135] on icon "Settings" at bounding box center [714, 133] width 10 height 10
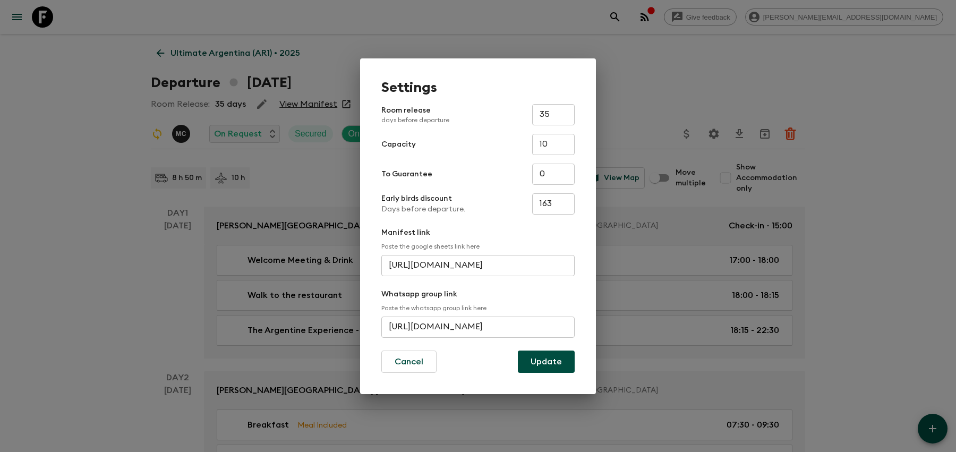
click at [493, 324] on input "[URL][DOMAIN_NAME]" at bounding box center [477, 326] width 193 height 21
click at [311, 43] on div "Settings Room release days before departure 35 ​ Capacity 10 ​ To Guarantee 0 ​…" at bounding box center [478, 226] width 956 height 452
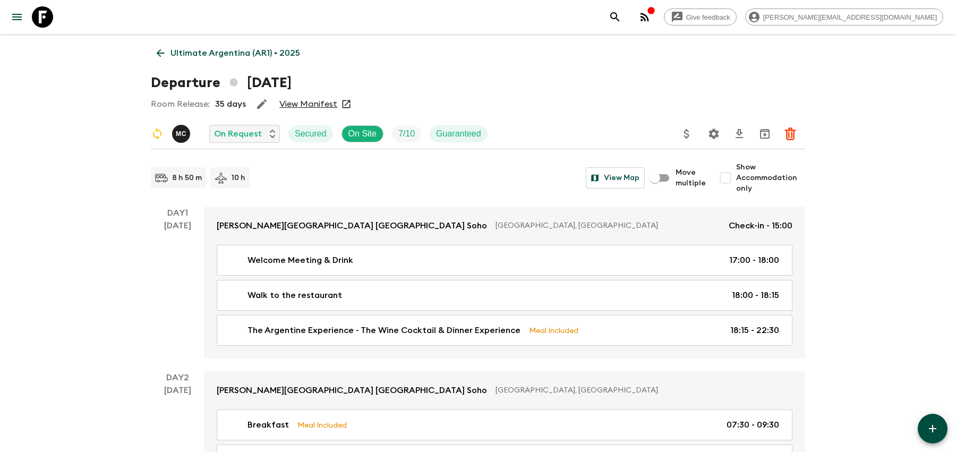
click at [621, 19] on icon "search adventures" at bounding box center [614, 17] width 13 height 13
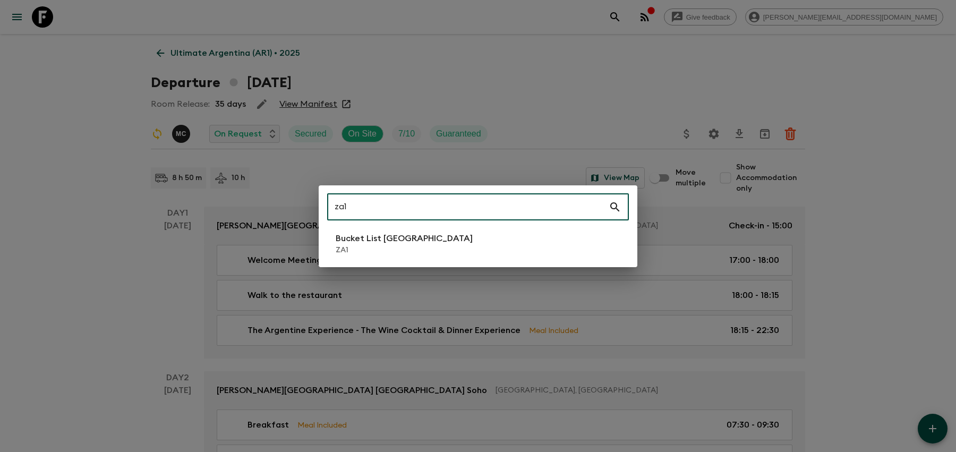
click at [602, 217] on input "za1" at bounding box center [467, 207] width 281 height 30
type input "za1"
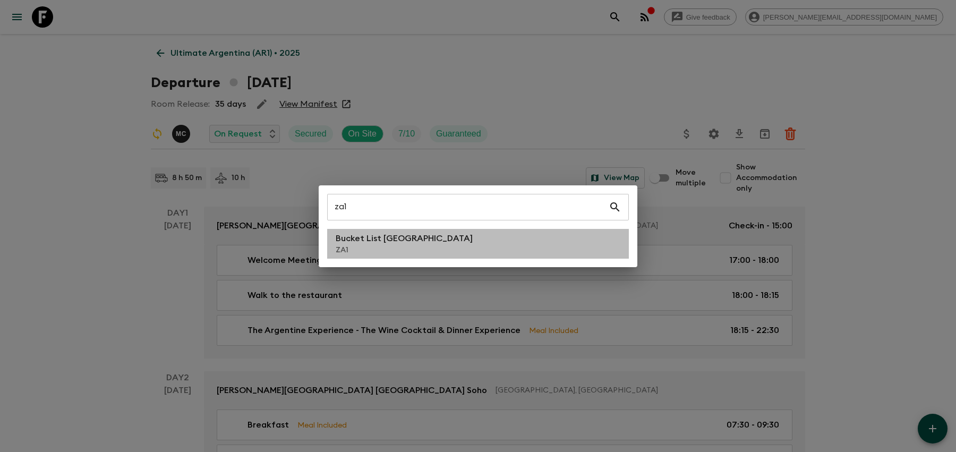
click at [598, 236] on li "Bucket List [GEOGRAPHIC_DATA] ZA1" at bounding box center [478, 244] width 302 height 30
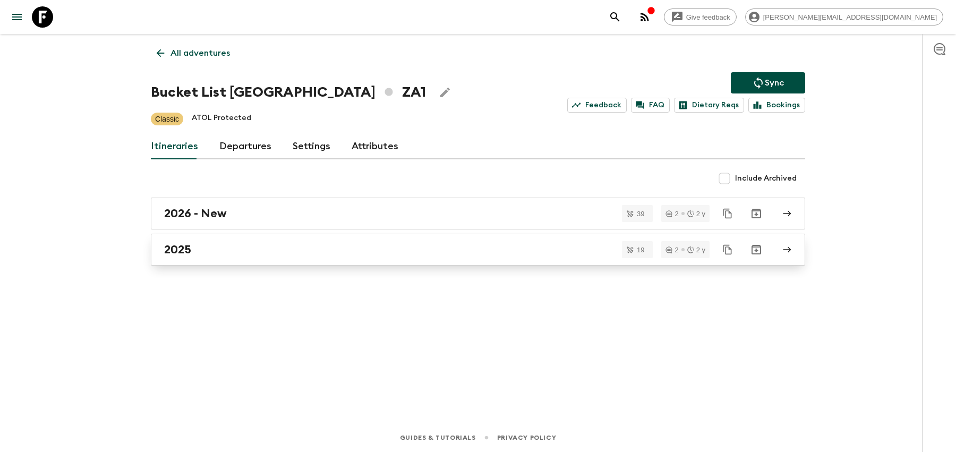
click at [544, 251] on div "2025" at bounding box center [467, 250] width 607 height 14
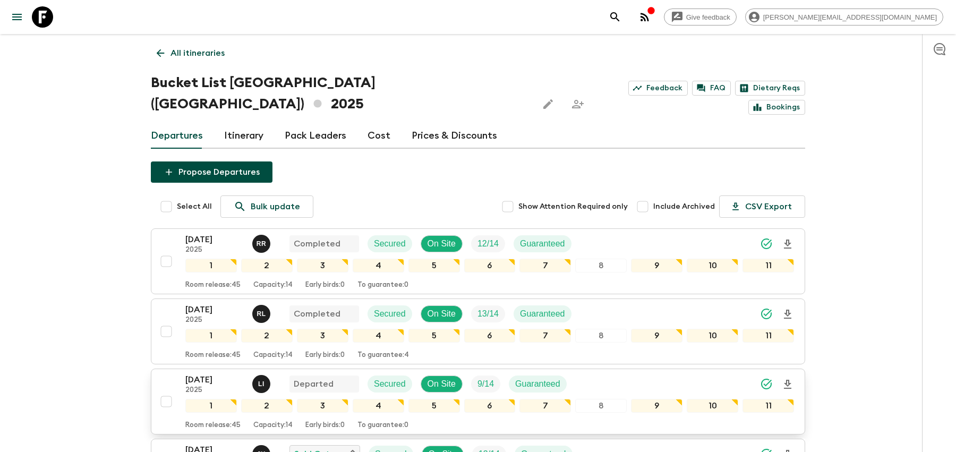
click at [639, 373] on div "[DATE] 2025 L I Departed Secured On Site 9 / 14 Guaranteed" at bounding box center [489, 383] width 608 height 21
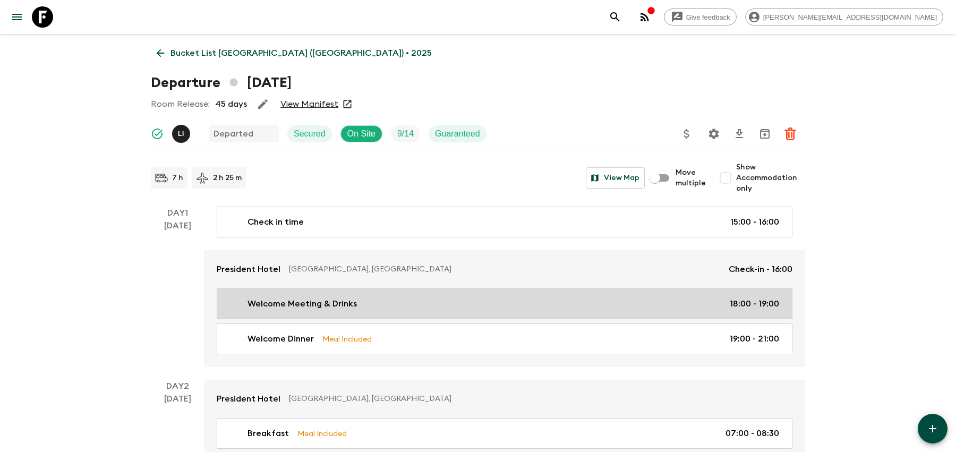
click at [362, 297] on div "Welcome Meeting & Drinks 18:00 - 19:00" at bounding box center [502, 303] width 553 height 13
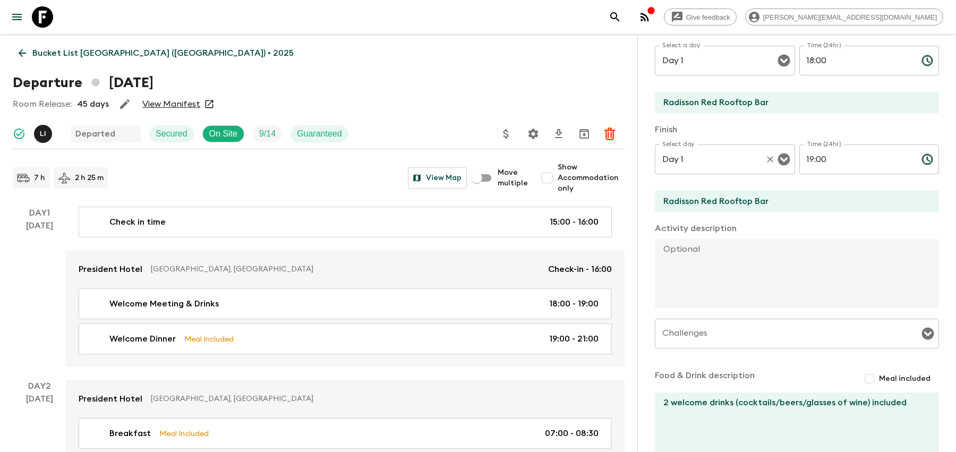
scroll to position [226, 0]
